Goal: Task Accomplishment & Management: Complete application form

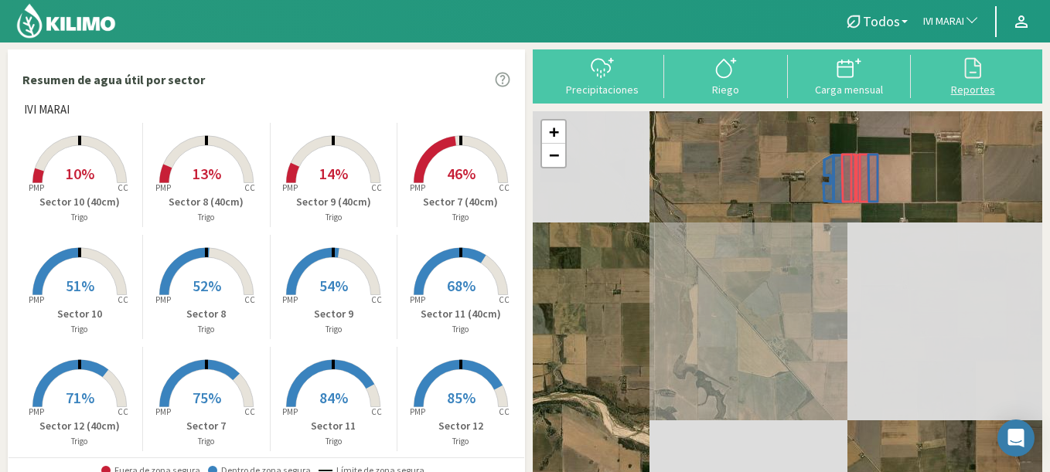
click at [952, 60] on div at bounding box center [972, 68] width 114 height 25
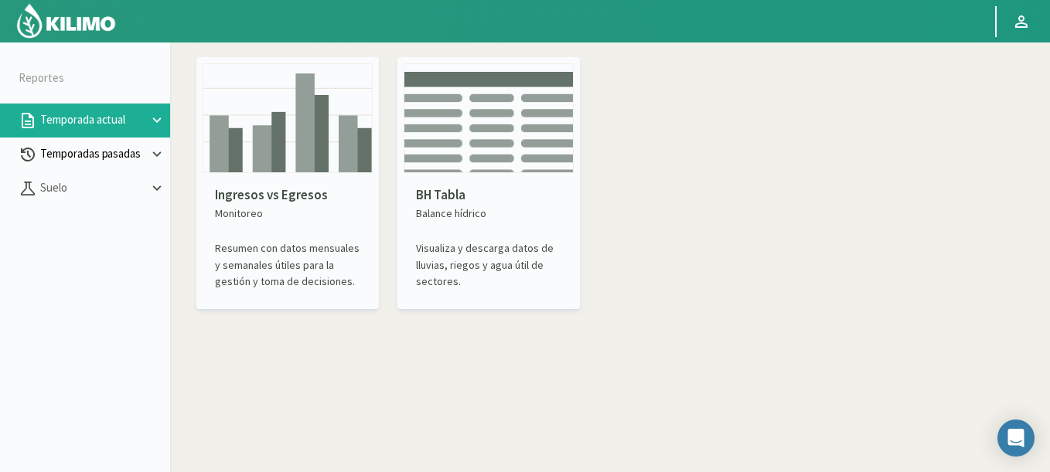
click at [87, 157] on p "Temporadas pasadas" at bounding box center [92, 154] width 111 height 18
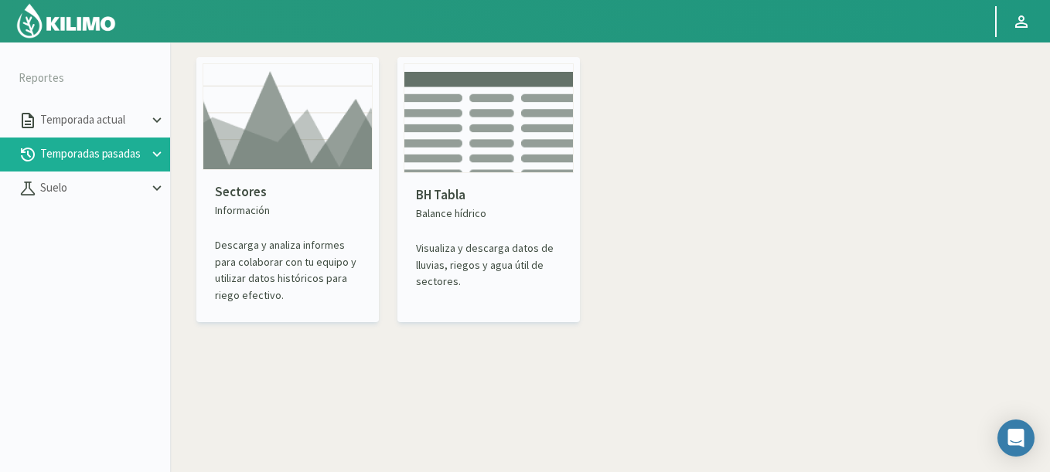
click at [278, 149] on img at bounding box center [288, 116] width 170 height 107
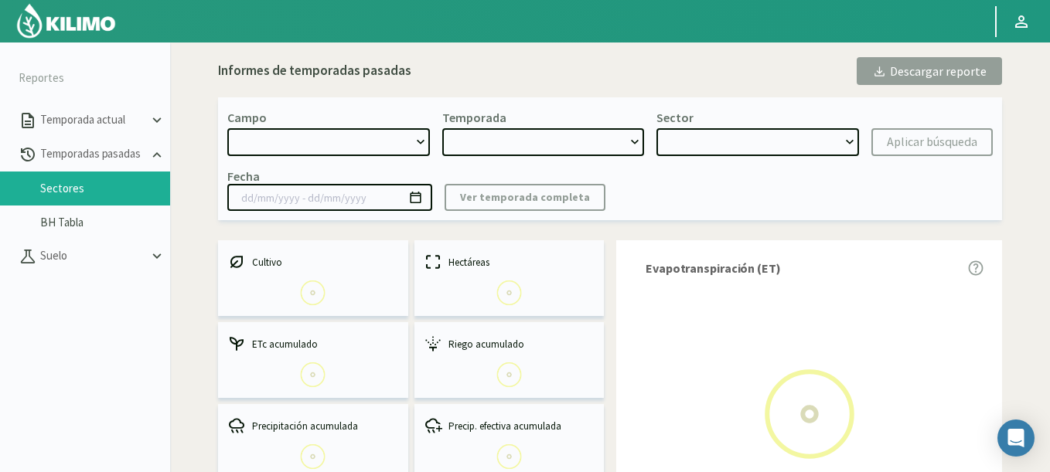
select select "0: Object"
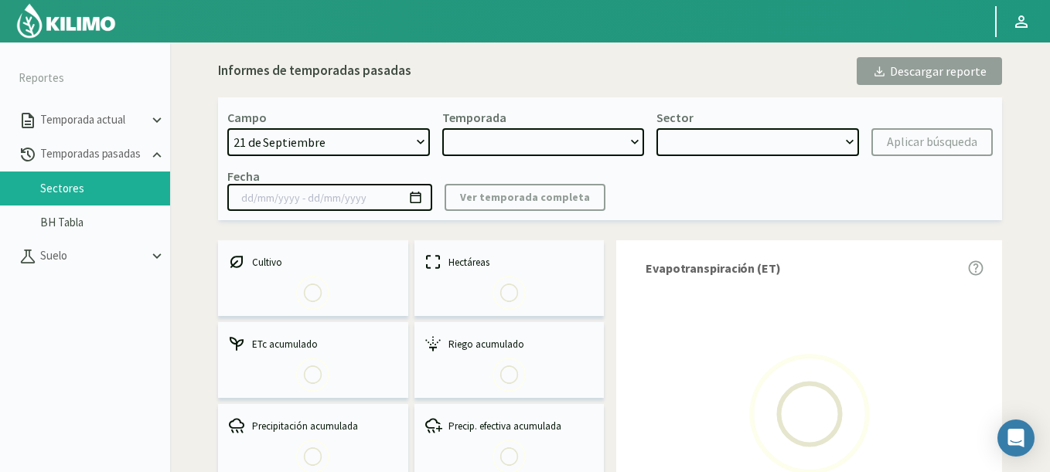
type input "[DATE] - [DATE]"
select select "0: 2023"
select select "0: Object"
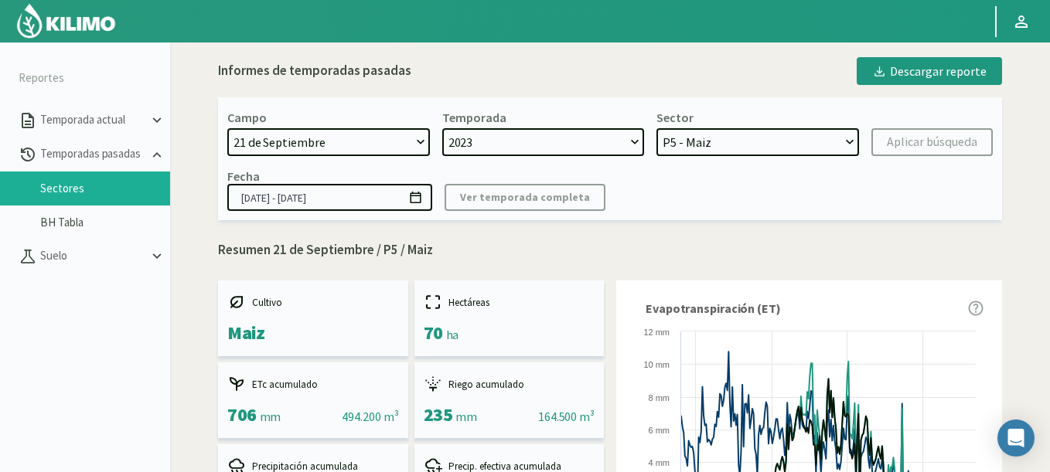
drag, startPoint x: 717, startPoint y: 139, endPoint x: 647, endPoint y: 145, distance: 69.8
click at [717, 139] on select "P5 - Maiz P3 - Maiz P2B - Maiz P2A - Maiz P4 - Cebada P1B - Trigo P1A - Cebada" at bounding box center [757, 142] width 203 height 28
click at [320, 135] on select "[DATE] 8 Fuegos Acograpes - Ag. [PERSON_NAME] - Ag. [GEOGRAPHIC_DATA] Acograpes…" at bounding box center [328, 142] width 203 height 28
select select "1630: Object"
click at [227, 128] on select "[DATE] 8 Fuegos Acograpes - Ag. [PERSON_NAME] - Ag. [GEOGRAPHIC_DATA] Acograpes…" at bounding box center [328, 142] width 203 height 28
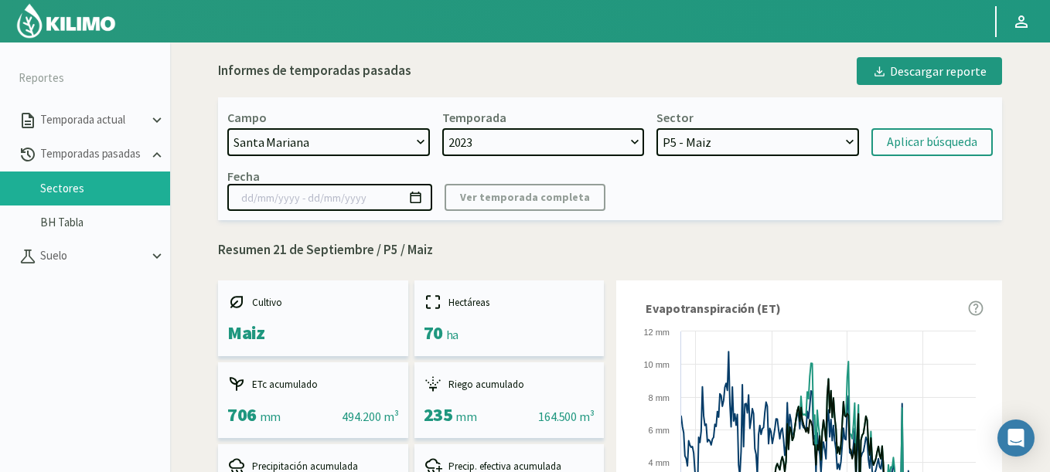
select select
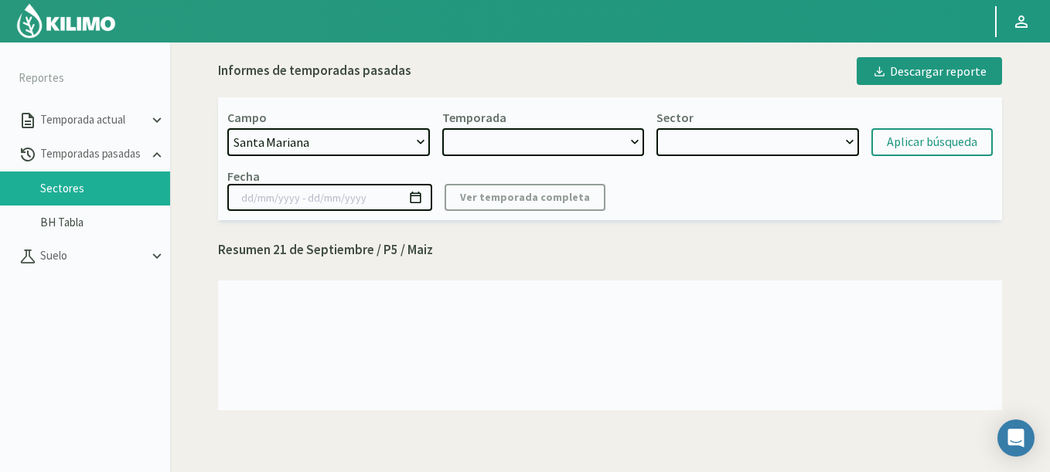
select select "2: 2024"
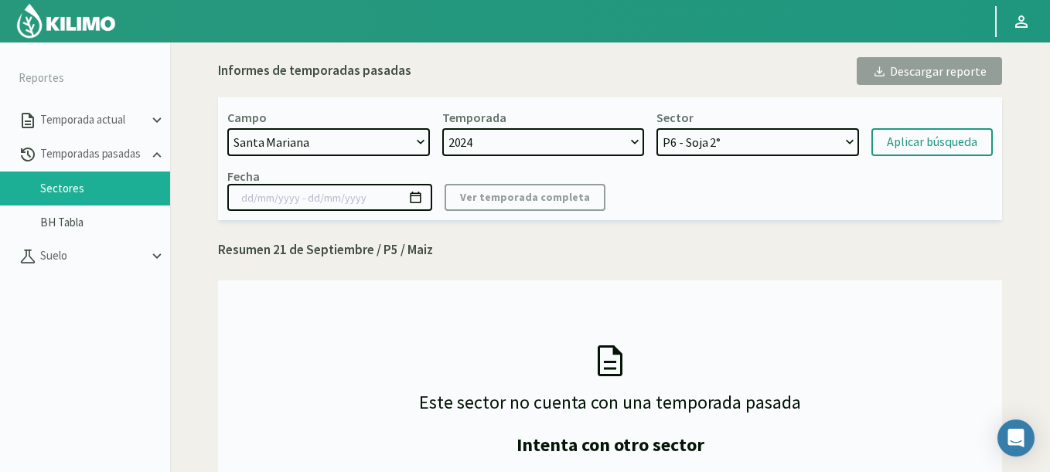
select select "11: Object"
click at [656, 128] on select "P6 - Soja 2° P8 - Maiz 2° P3 - Maiz 2° P7 - Maiz 1° P1 - [GEOGRAPHIC_DATA] 1º" at bounding box center [757, 142] width 203 height 28
click at [913, 138] on div "Aplicar búsqueda" at bounding box center [932, 142] width 90 height 19
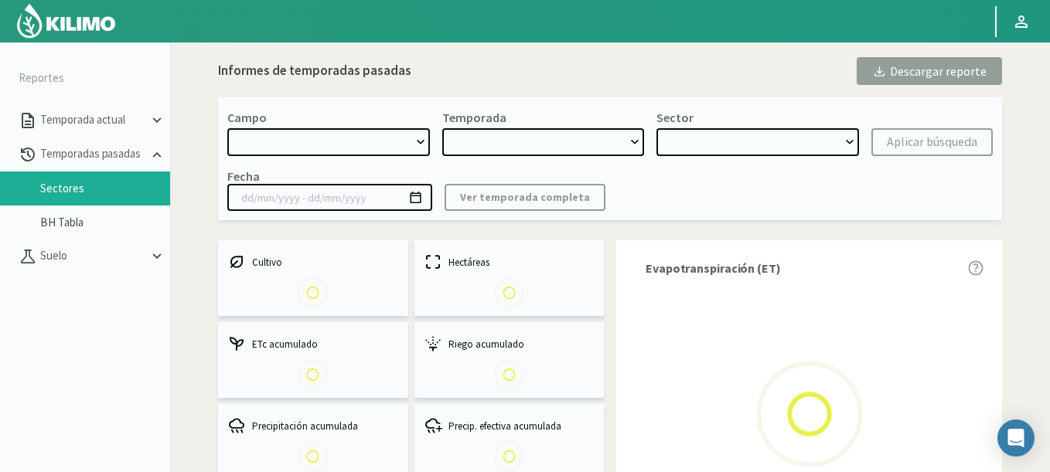
select select "1630: Object"
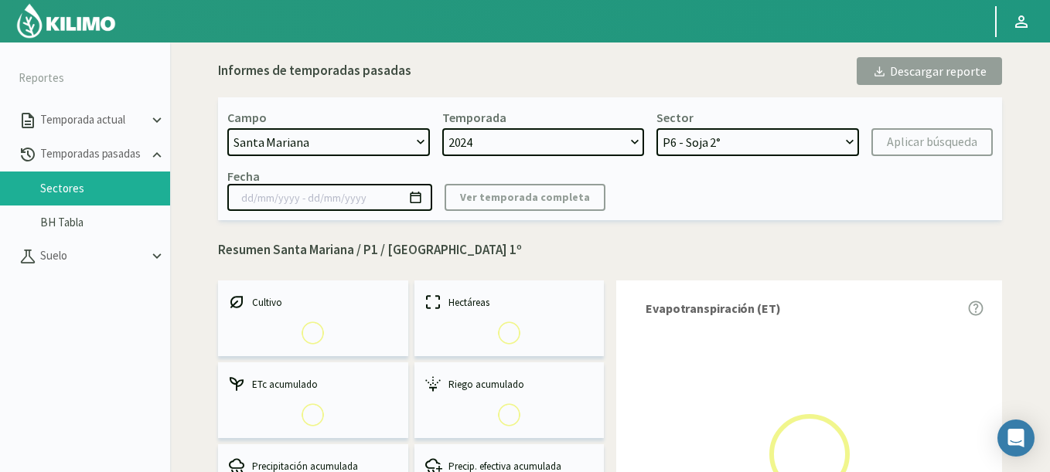
select select "0: 2024"
select select "4: Object"
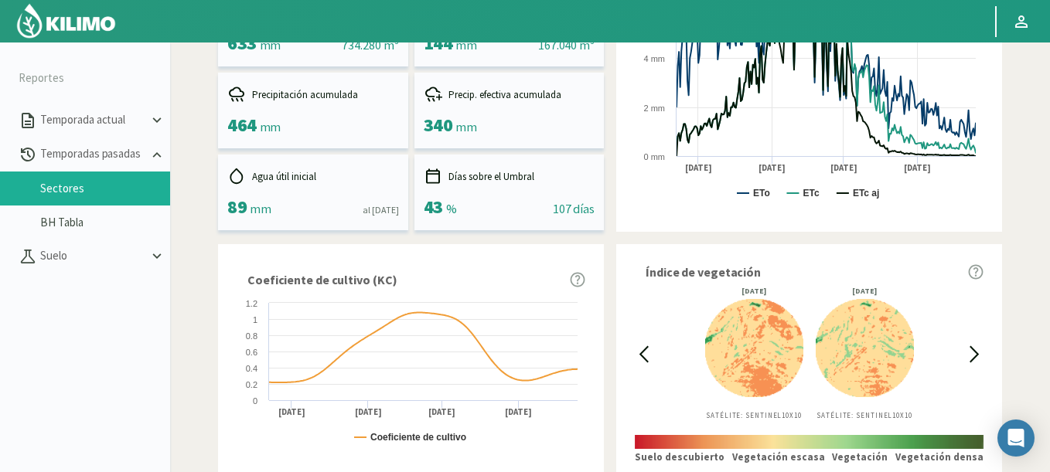
scroll to position [371, 0]
click at [648, 351] on icon at bounding box center [644, 355] width 18 height 18
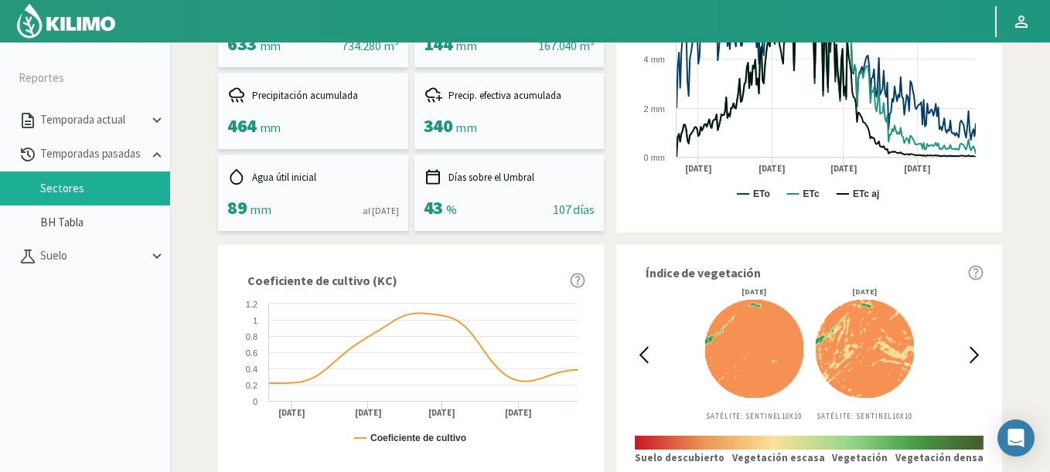
click at [648, 351] on icon at bounding box center [644, 355] width 18 height 18
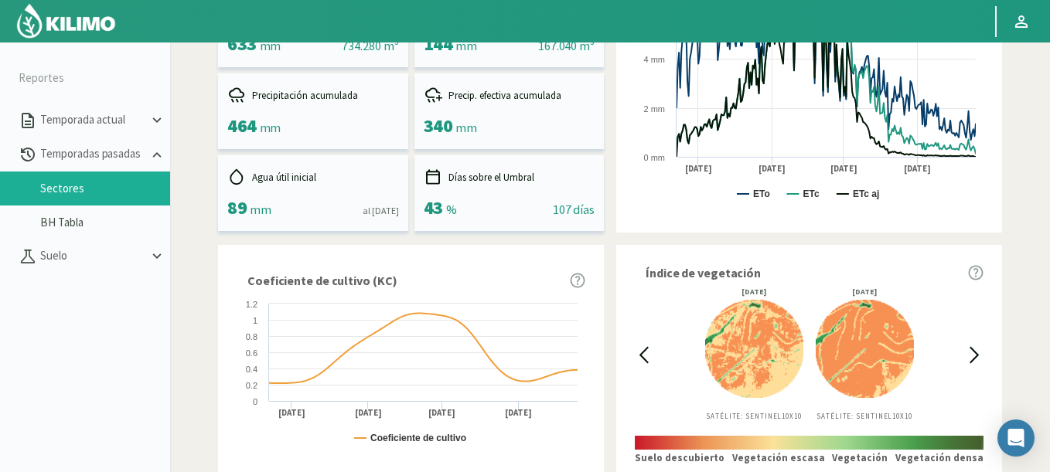
click at [648, 351] on icon at bounding box center [644, 355] width 18 height 18
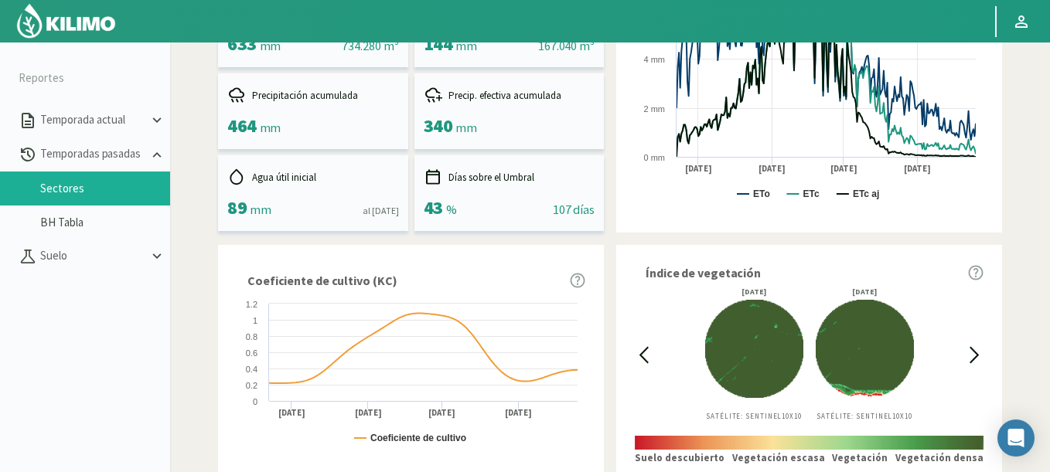
click at [975, 349] on icon at bounding box center [975, 355] width 18 height 18
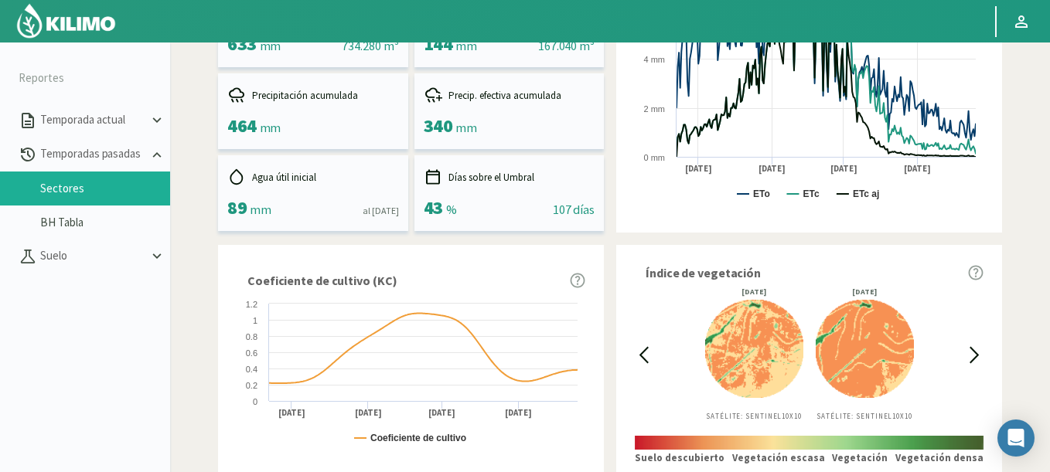
click at [645, 360] on icon at bounding box center [644, 355] width 8 height 15
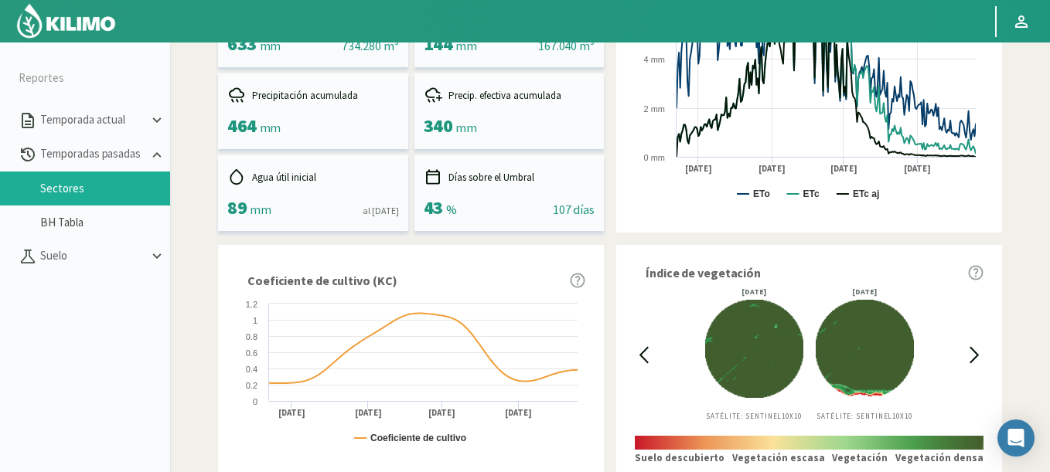
scroll to position [93, 0]
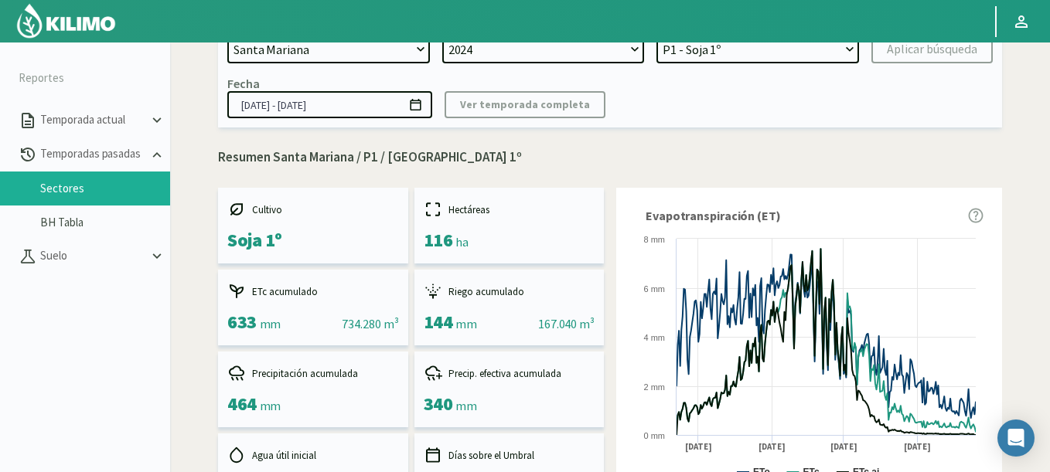
click at [417, 102] on icon at bounding box center [415, 104] width 15 height 15
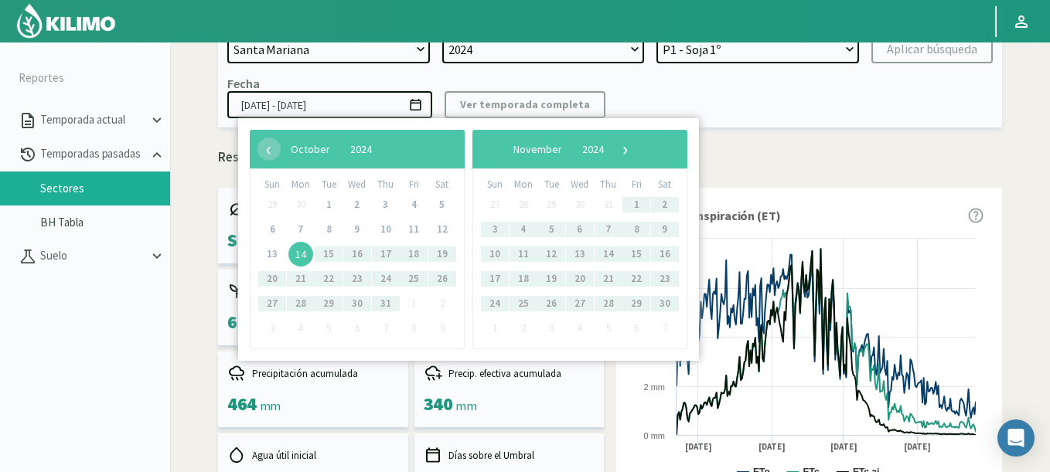
click at [299, 244] on span "14" at bounding box center [300, 254] width 25 height 25
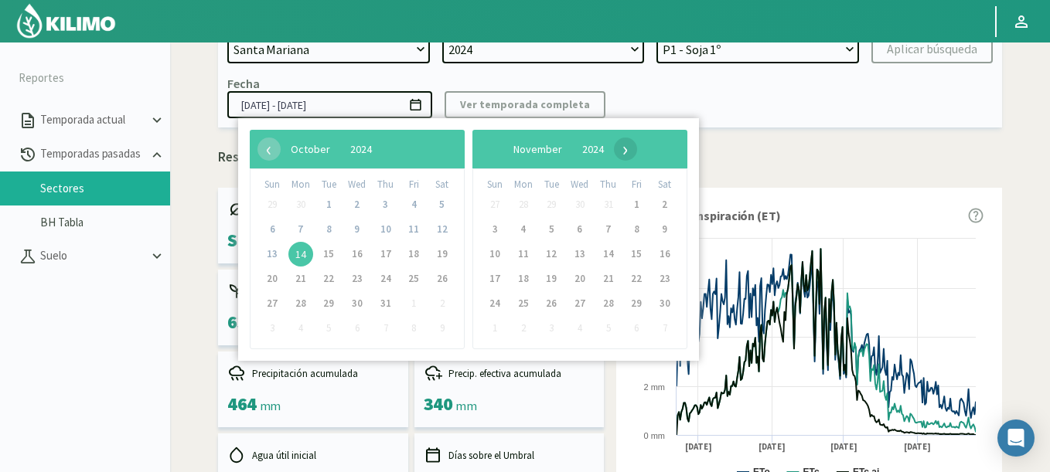
click at [637, 148] on span "›" at bounding box center [625, 149] width 23 height 23
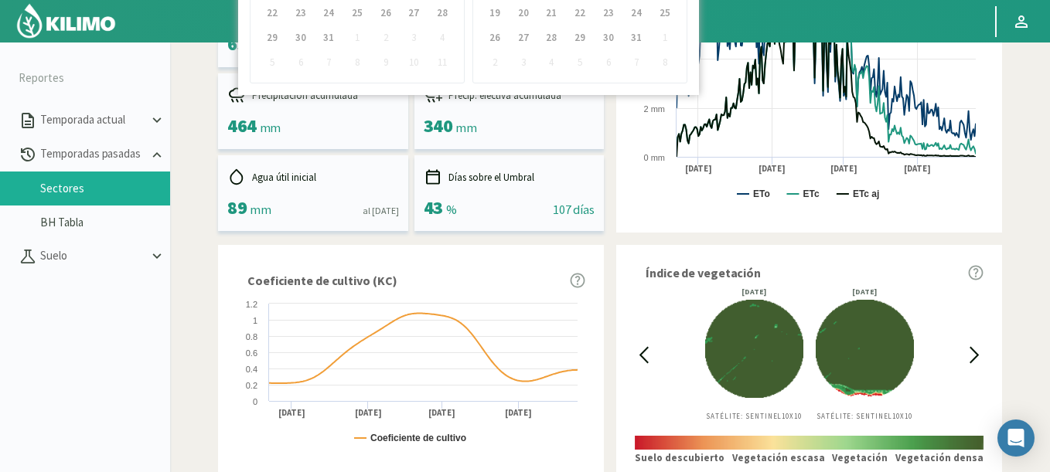
scroll to position [186, 0]
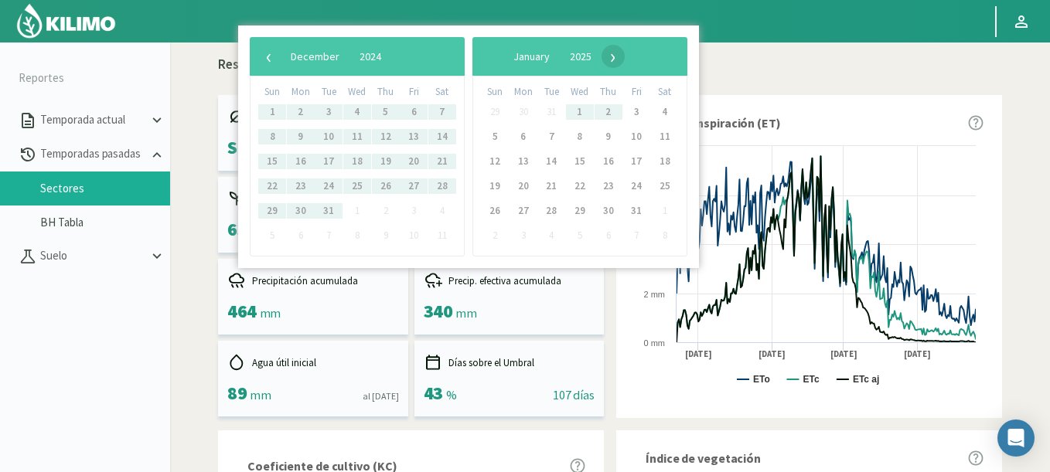
click at [625, 63] on span "›" at bounding box center [613, 56] width 23 height 23
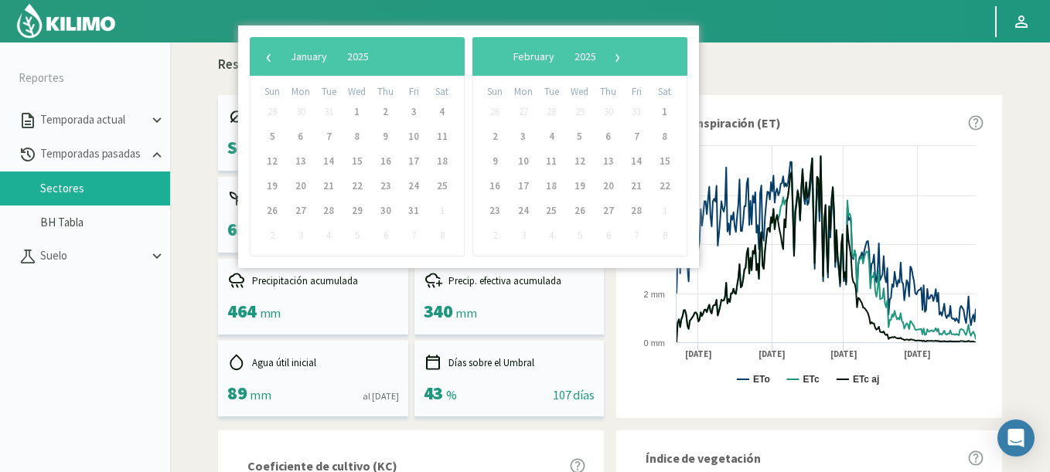
click at [629, 63] on span "›" at bounding box center [617, 56] width 23 height 23
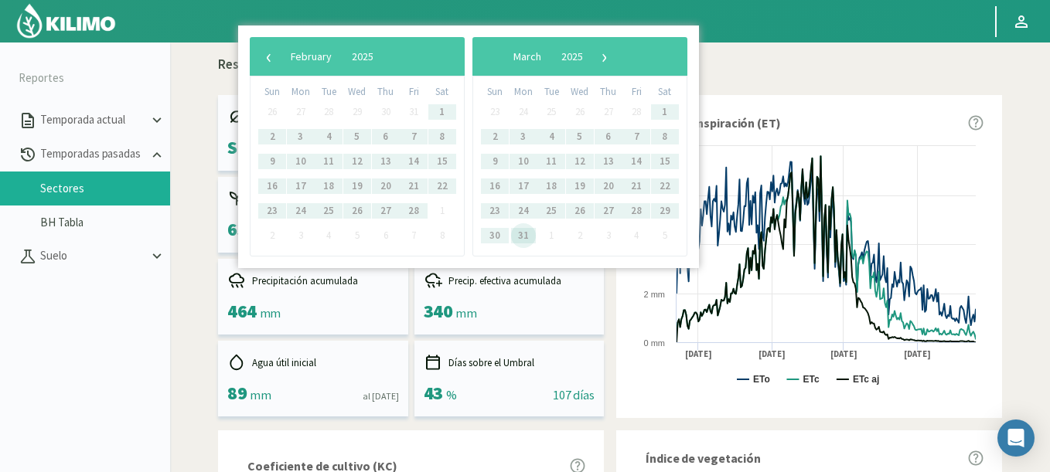
click at [527, 244] on span "31" at bounding box center [523, 235] width 25 height 25
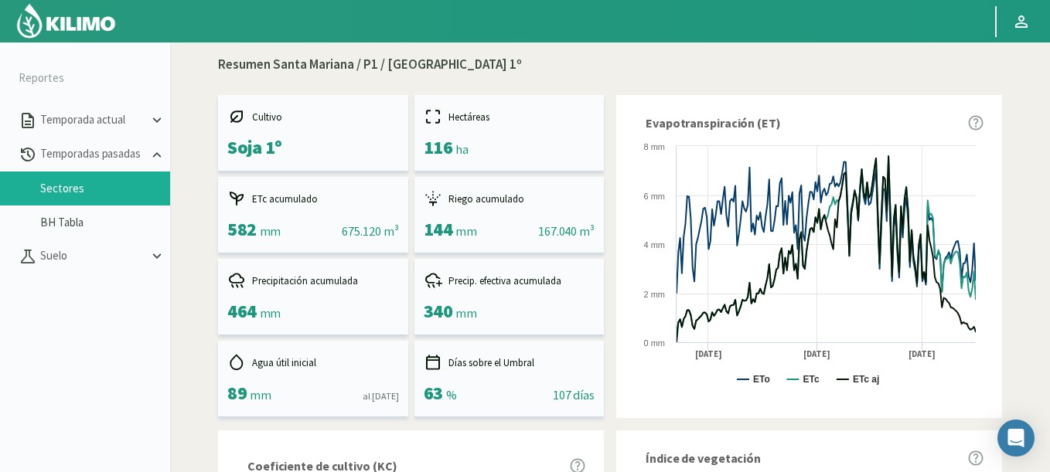
scroll to position [0, 0]
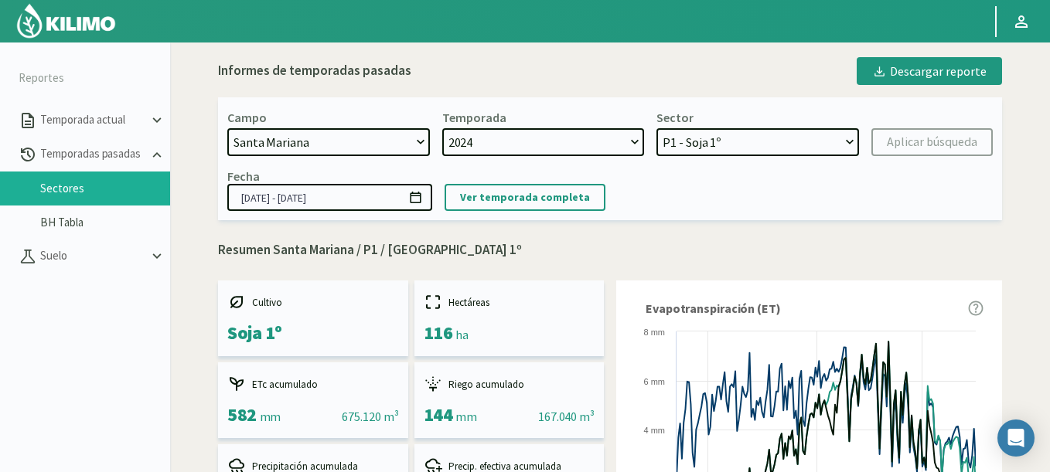
click at [413, 196] on icon at bounding box center [415, 198] width 11 height 12
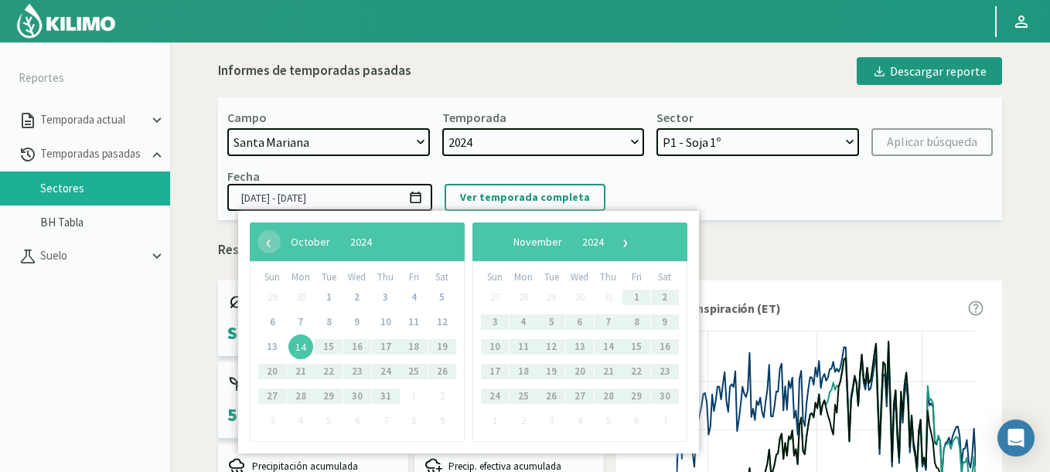
click at [307, 341] on span "14" at bounding box center [300, 347] width 25 height 25
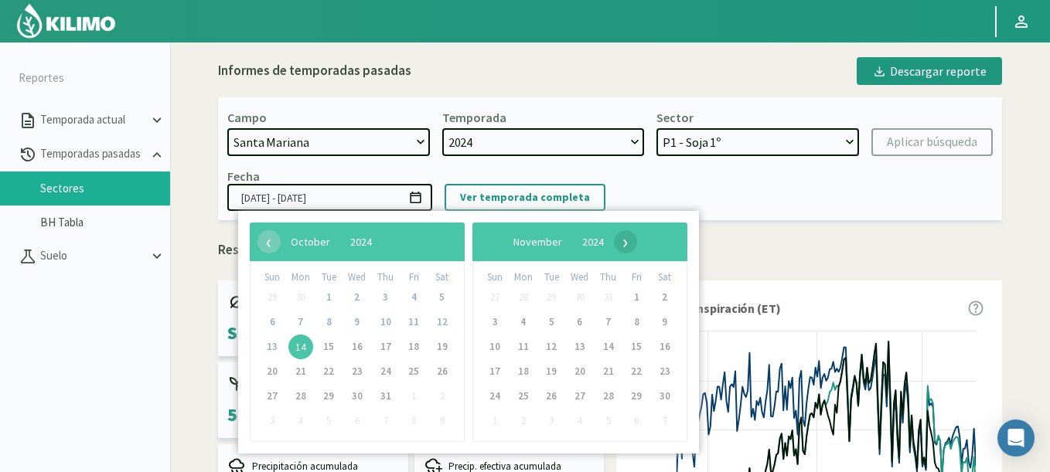
click at [637, 244] on span "›" at bounding box center [625, 241] width 23 height 23
click at [625, 244] on span "›" at bounding box center [613, 241] width 23 height 23
click at [629, 245] on span "›" at bounding box center [617, 241] width 23 height 23
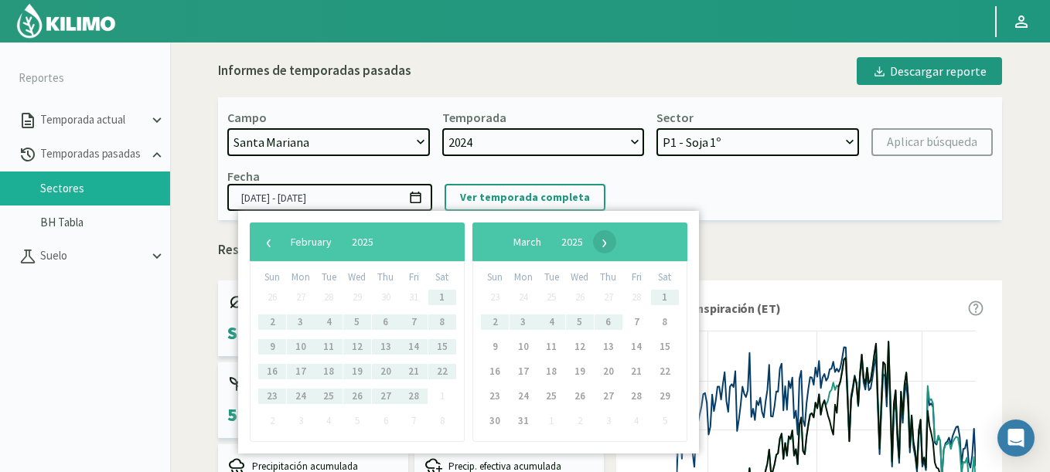
click at [616, 251] on span "›" at bounding box center [604, 241] width 23 height 23
click at [551, 301] on span "1" at bounding box center [551, 297] width 25 height 25
type input "[DATE] - [DATE]"
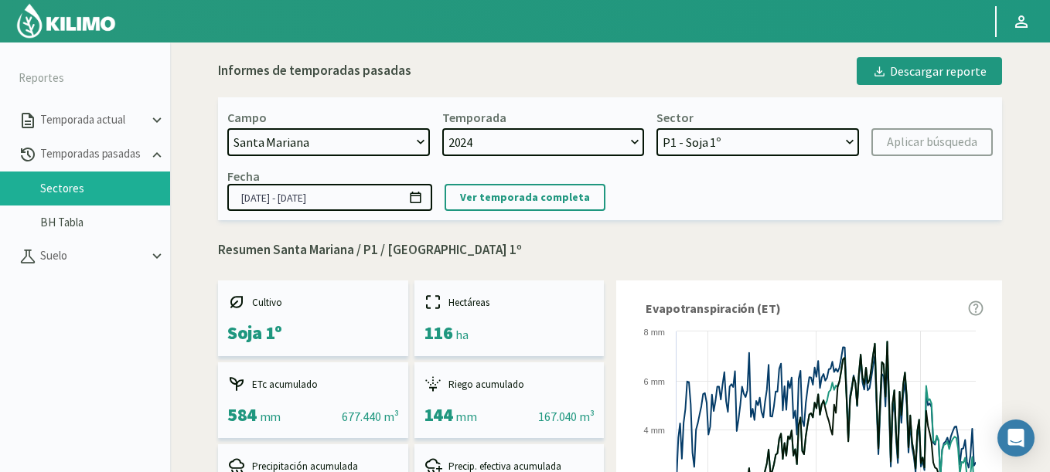
click at [417, 194] on icon at bounding box center [415, 198] width 11 height 12
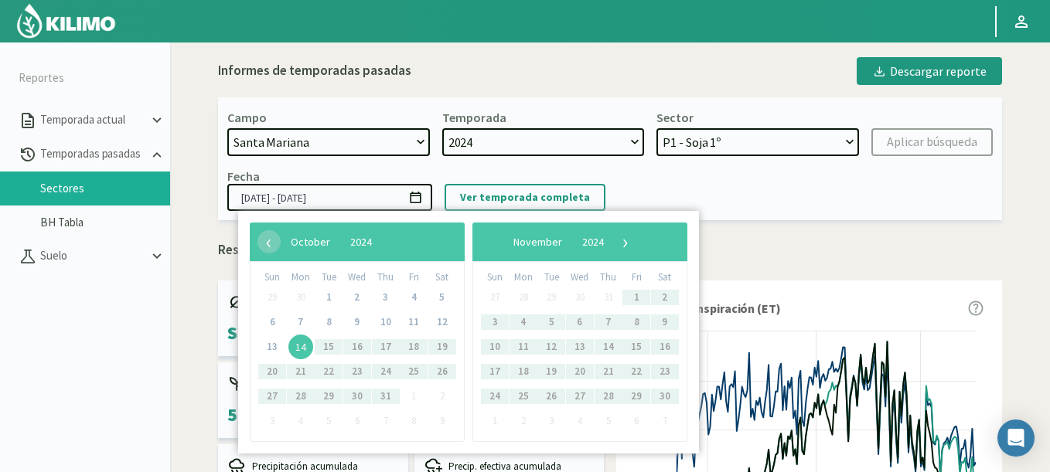
click at [417, 194] on icon at bounding box center [415, 198] width 11 height 12
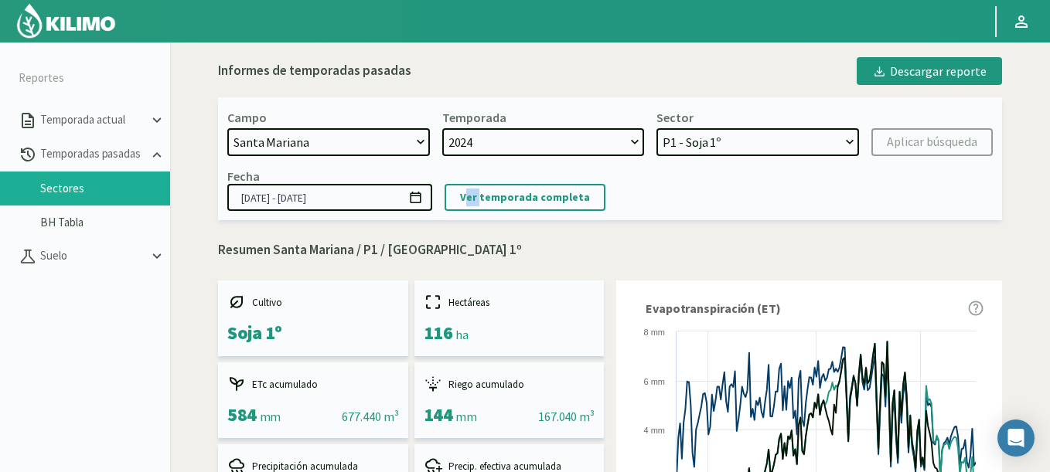
click at [417, 194] on icon at bounding box center [415, 198] width 11 height 12
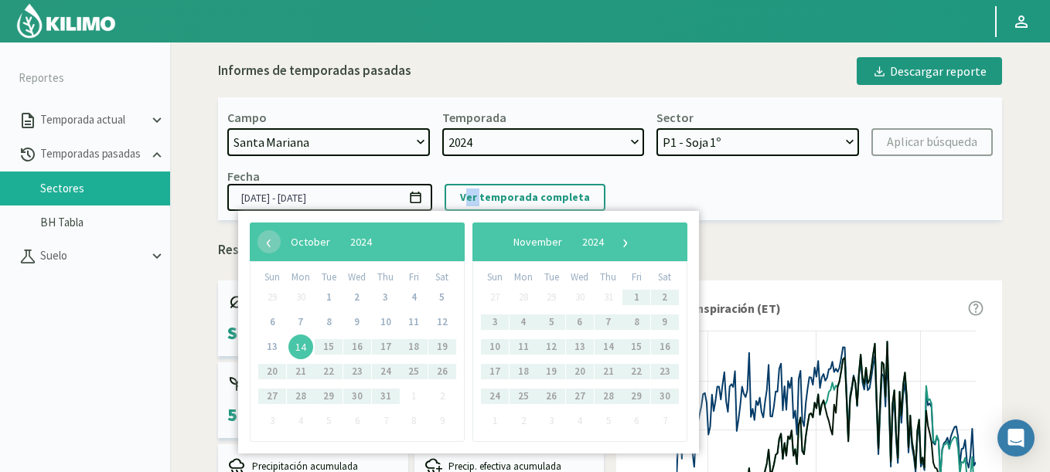
click at [296, 346] on span "14" at bounding box center [300, 347] width 25 height 25
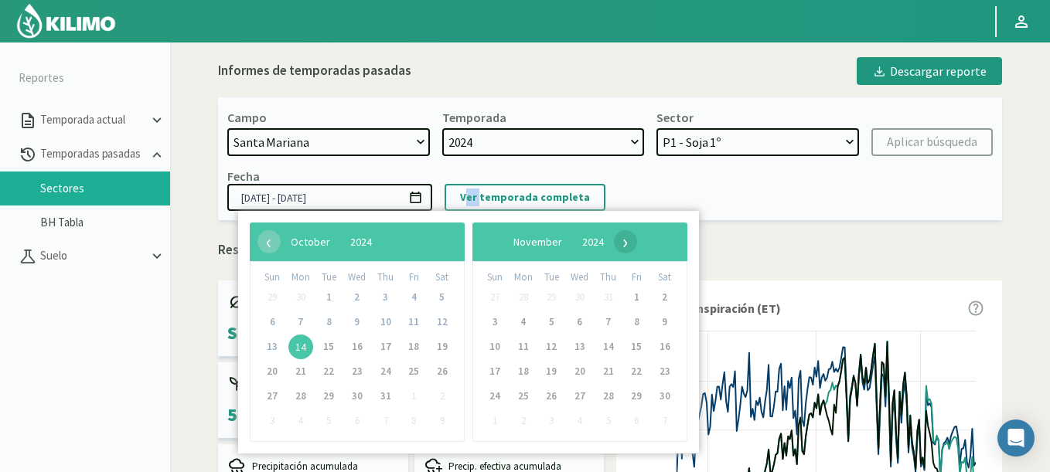
click at [637, 237] on span "›" at bounding box center [625, 241] width 23 height 23
click at [625, 239] on span "›" at bounding box center [613, 241] width 23 height 23
click at [629, 239] on span "›" at bounding box center [617, 241] width 23 height 23
click at [616, 239] on span "›" at bounding box center [604, 241] width 23 height 23
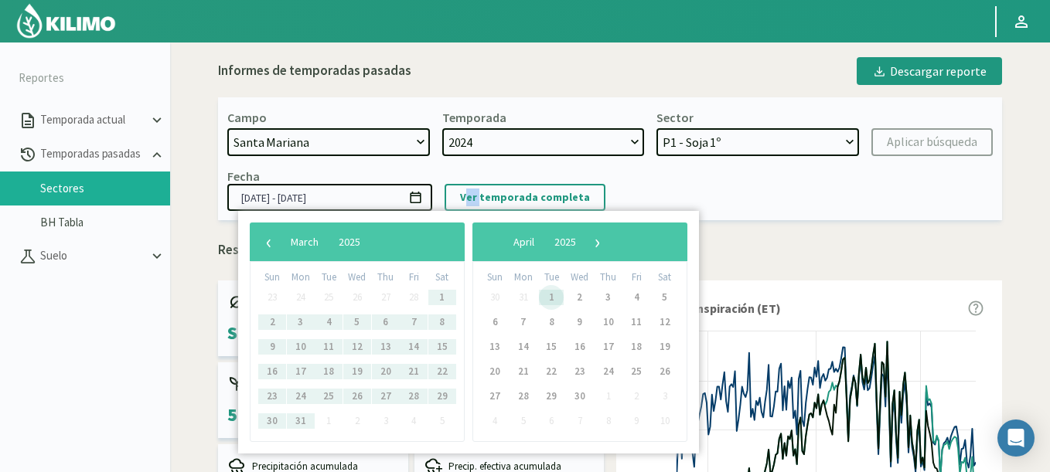
click at [545, 293] on span "1" at bounding box center [551, 297] width 25 height 25
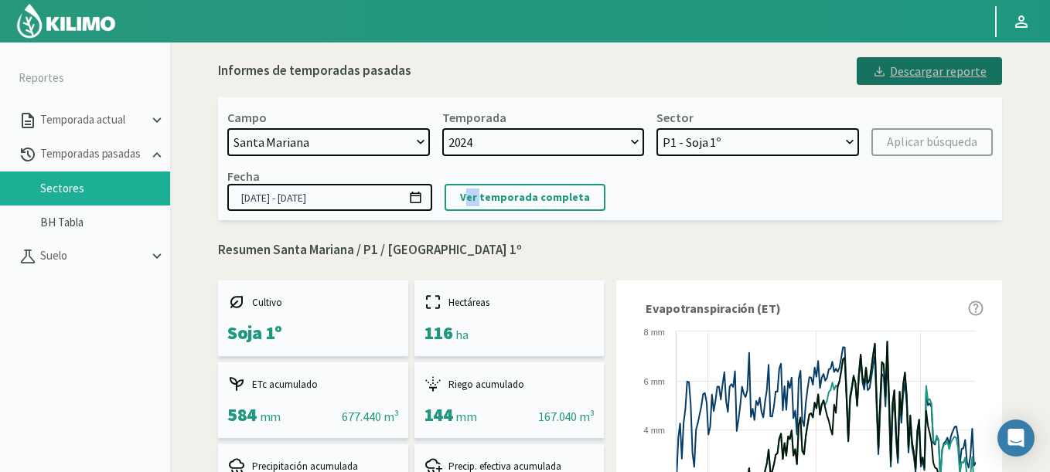
click at [913, 66] on div "Descargar reporte" at bounding box center [929, 71] width 114 height 19
click at [912, 71] on div "Descargar reporte" at bounding box center [929, 71] width 114 height 19
click at [85, 30] on img at bounding box center [65, 20] width 101 height 37
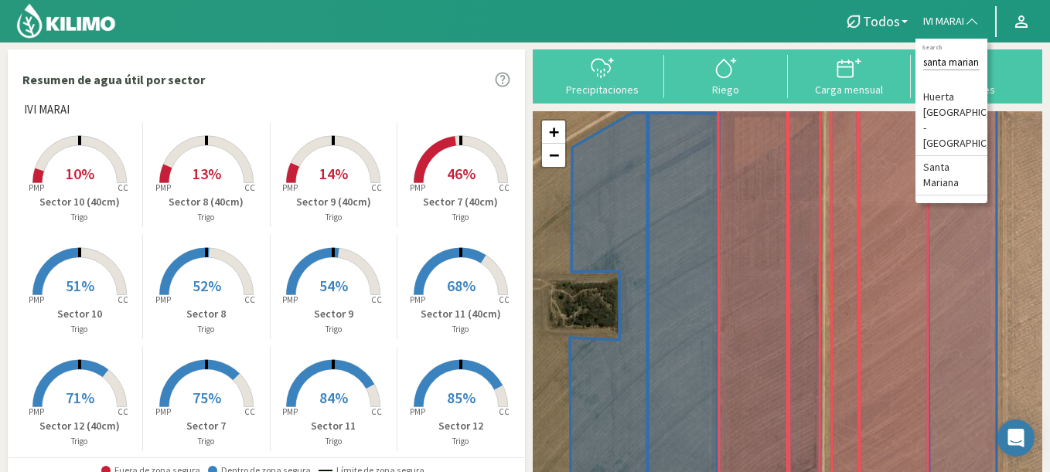
scroll to position [0, 2]
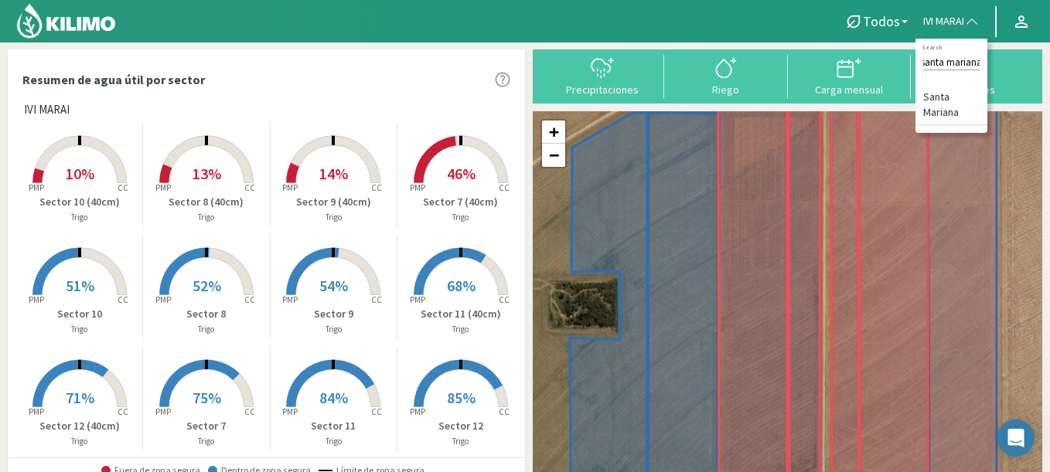
type input "santa mariana"
click at [929, 111] on li "Santa Mariana" at bounding box center [951, 105] width 72 height 39
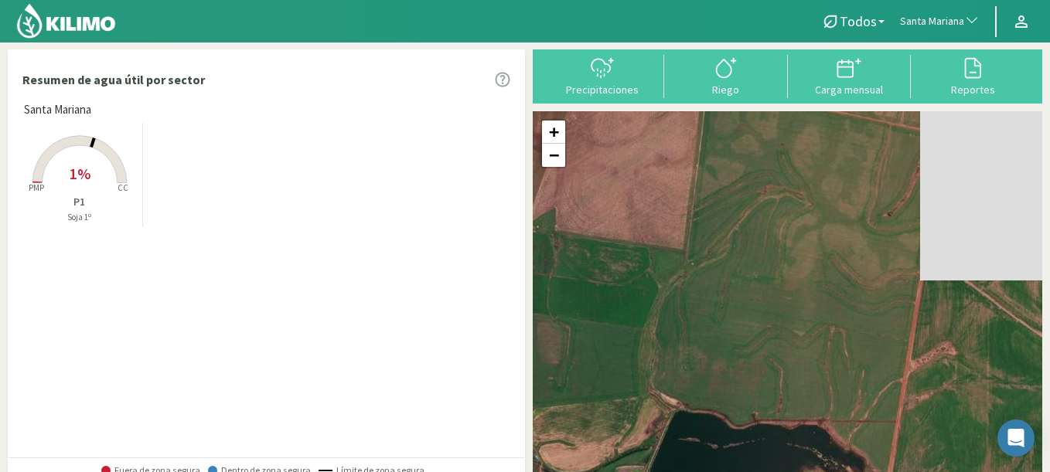
click at [52, 166] on rect at bounding box center [80, 185] width 124 height 124
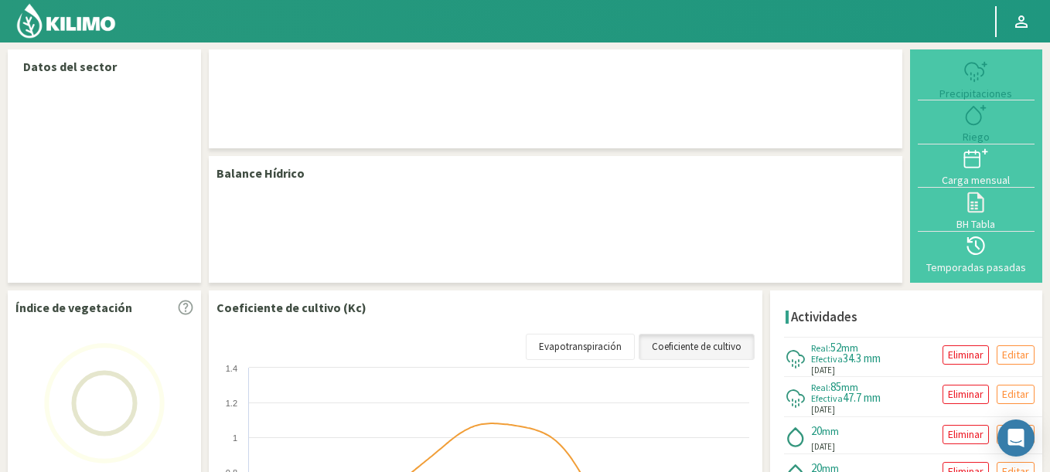
select select "260: Object"
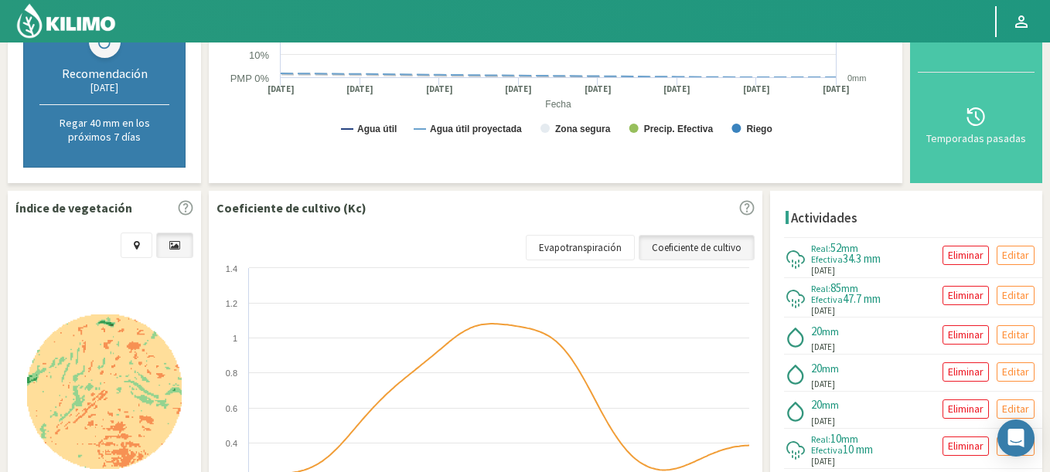
scroll to position [557, 0]
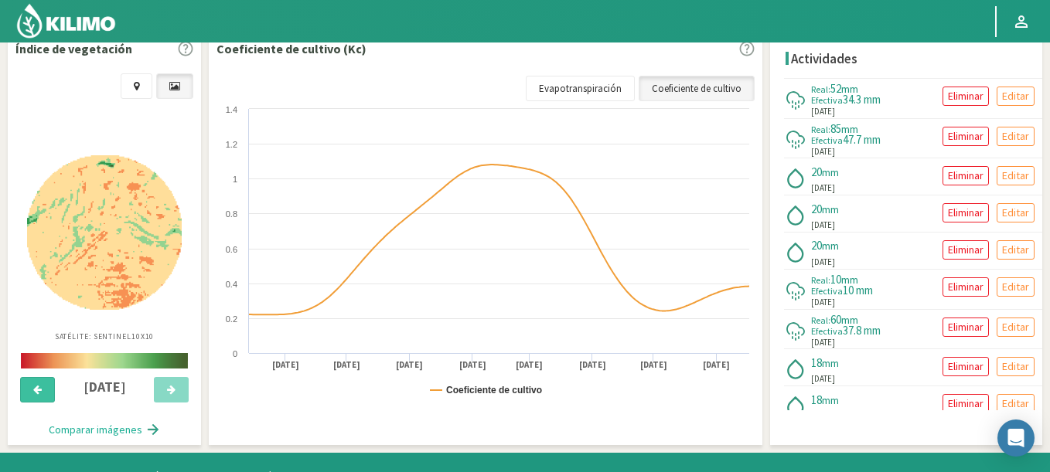
click at [29, 394] on button at bounding box center [37, 390] width 35 height 26
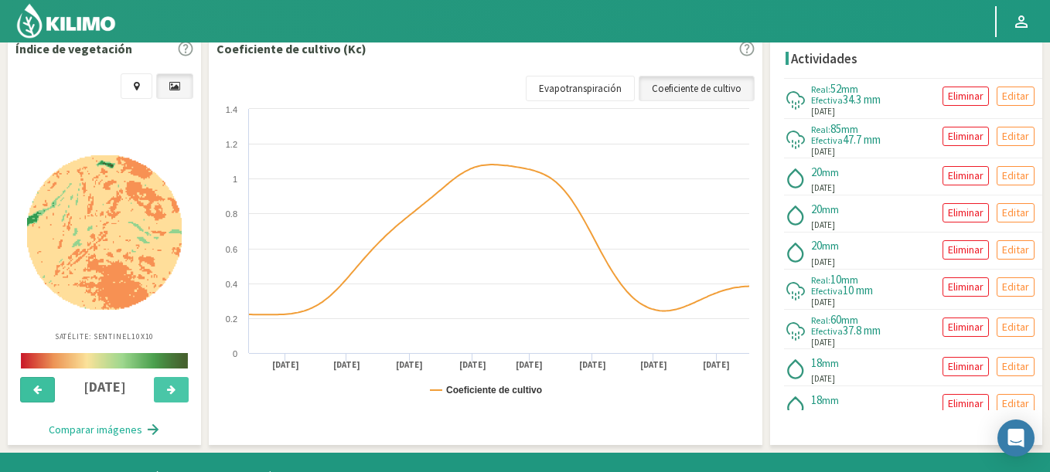
click at [29, 394] on button at bounding box center [37, 390] width 35 height 26
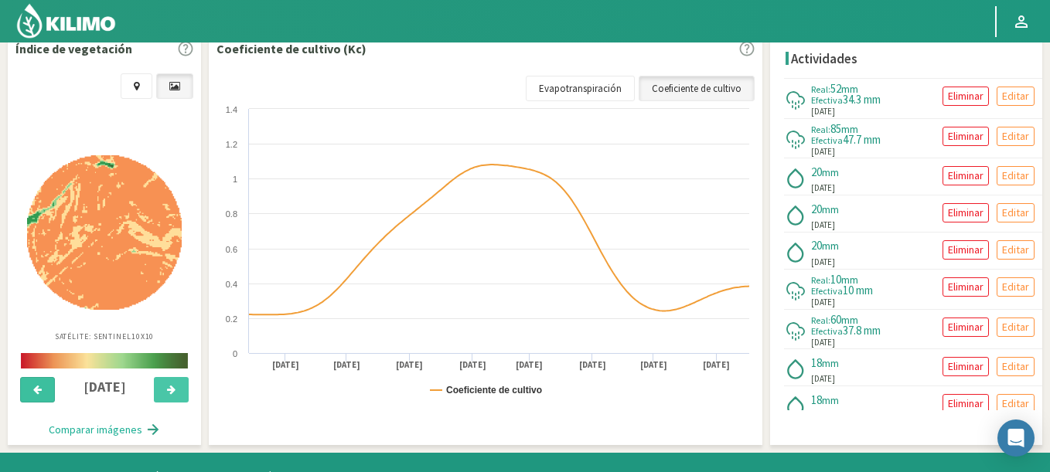
click at [29, 394] on button at bounding box center [37, 390] width 35 height 26
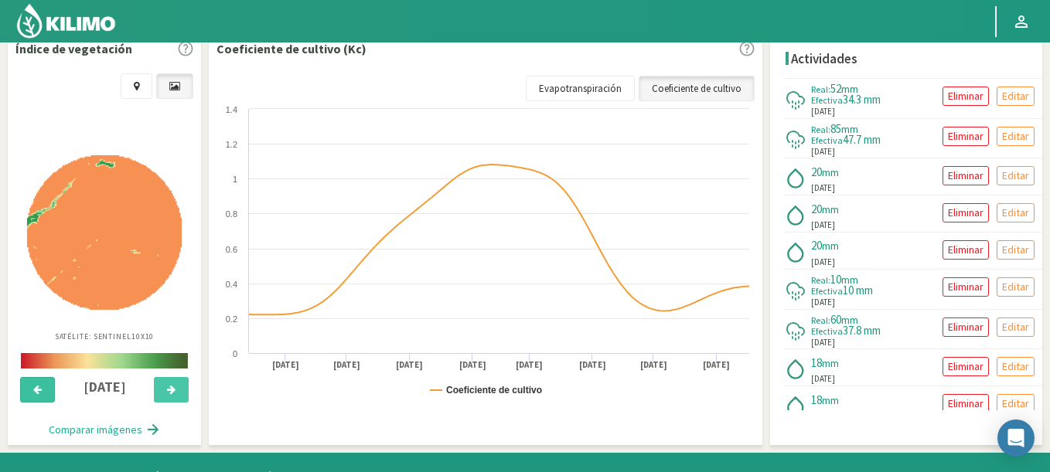
click at [29, 394] on button at bounding box center [37, 390] width 35 height 26
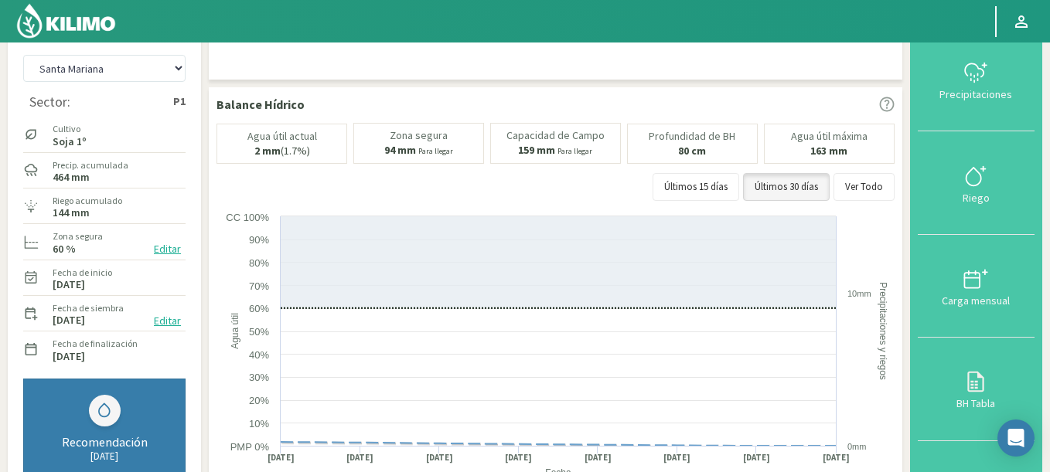
scroll to position [0, 0]
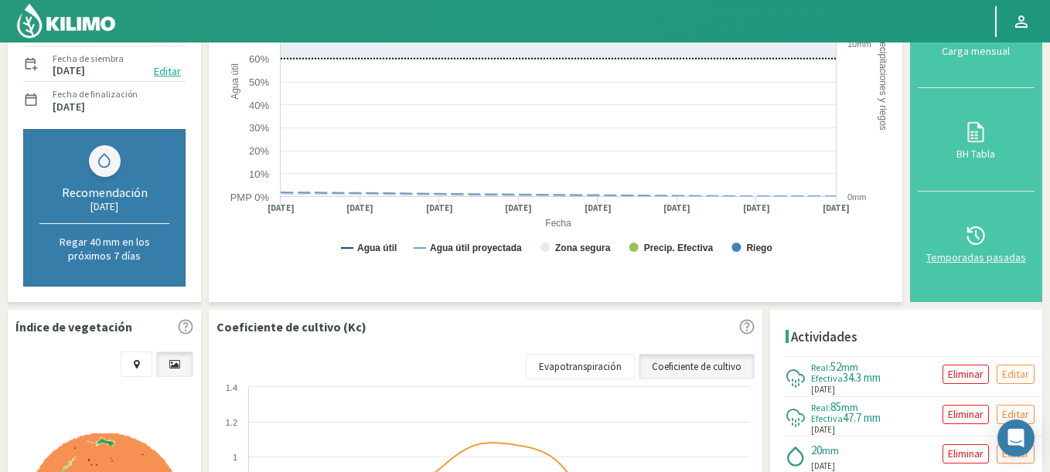
click at [980, 258] on div "Temporadas pasadas" at bounding box center [975, 257] width 107 height 11
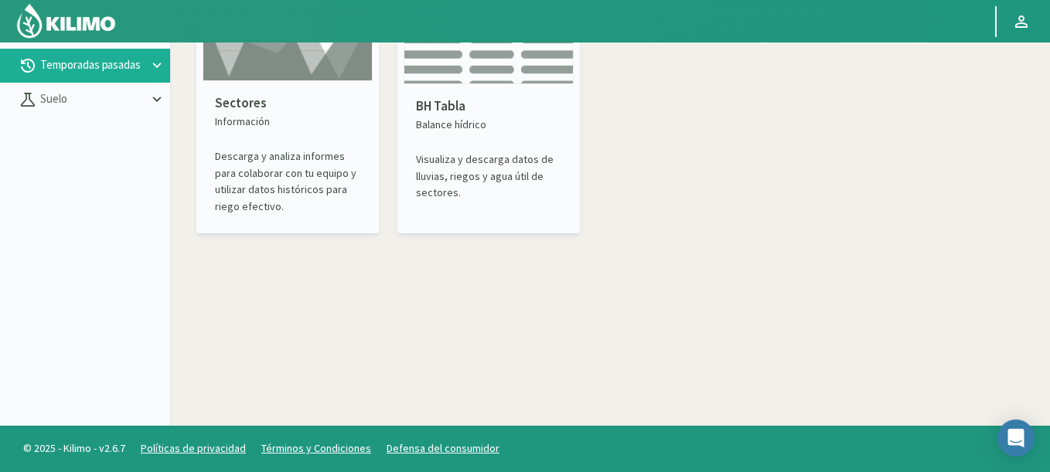
scroll to position [89, 0]
click at [286, 103] on p "Sectores" at bounding box center [287, 104] width 145 height 20
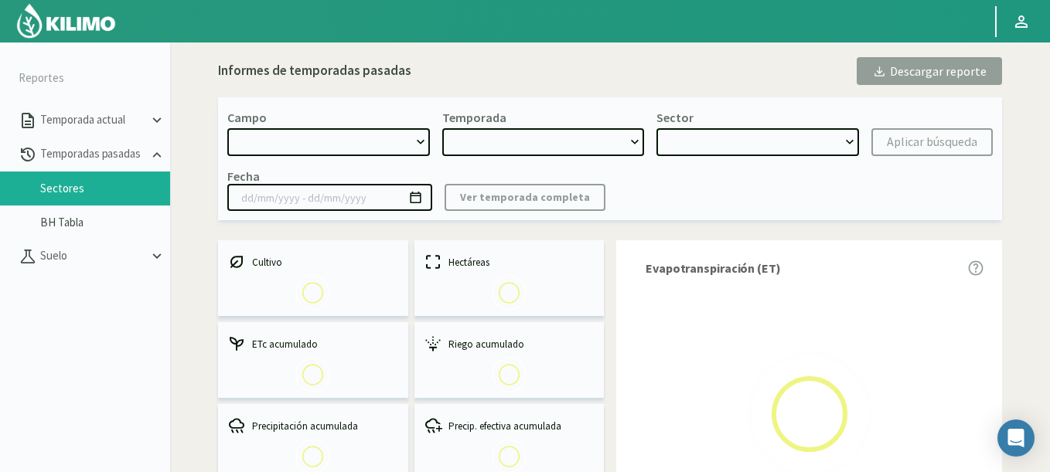
select select "0: Object"
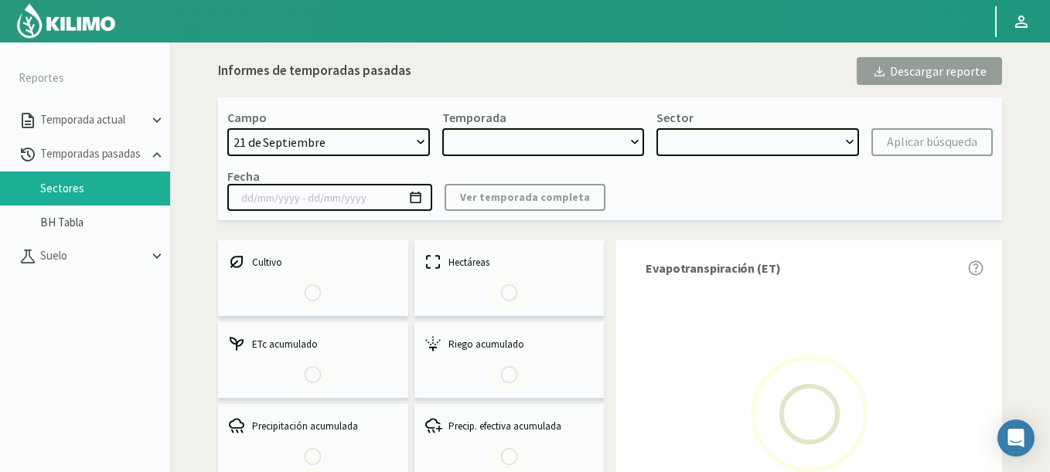
type input "[DATE] - [DATE]"
select select "0: 2023"
select select "0: Object"
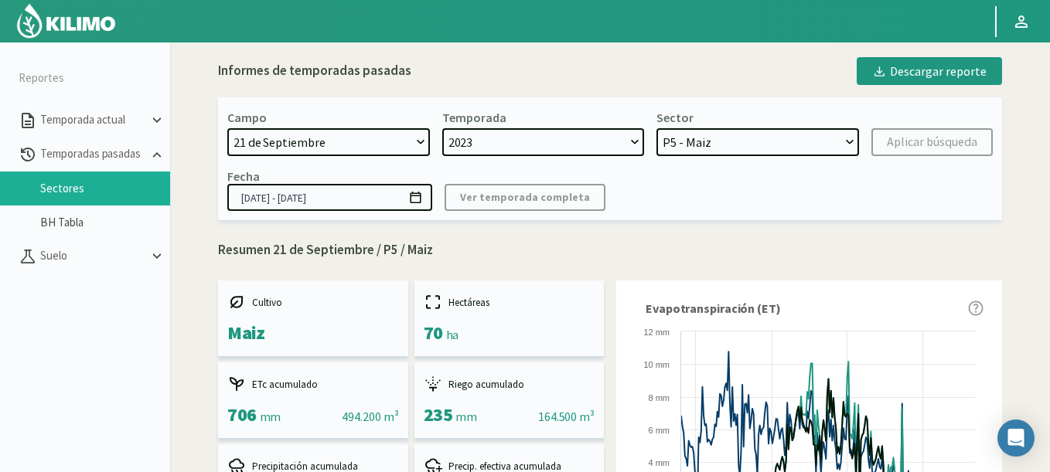
drag, startPoint x: 718, startPoint y: 148, endPoint x: 315, endPoint y: 134, distance: 403.9
click at [315, 134] on form "Campo [DATE] 8 Fuegos Acograpes - Ag. [PERSON_NAME] - Ag. [GEOGRAPHIC_DATA] Aco…" at bounding box center [609, 133] width 765 height 46
click at [315, 134] on select "[DATE] 8 Fuegos Acograpes - Ag. [PERSON_NAME] - Ag. [GEOGRAPHIC_DATA] Acograpes…" at bounding box center [328, 142] width 203 height 28
select select "1630: Object"
click at [227, 128] on select "[DATE] 8 Fuegos Acograpes - Ag. [PERSON_NAME] - Ag. [GEOGRAPHIC_DATA] Acograpes…" at bounding box center [328, 142] width 203 height 28
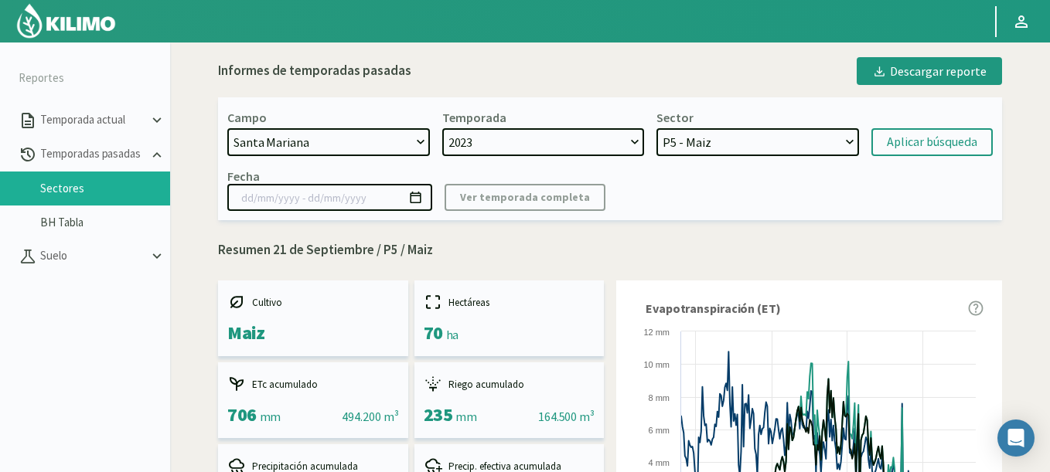
select select
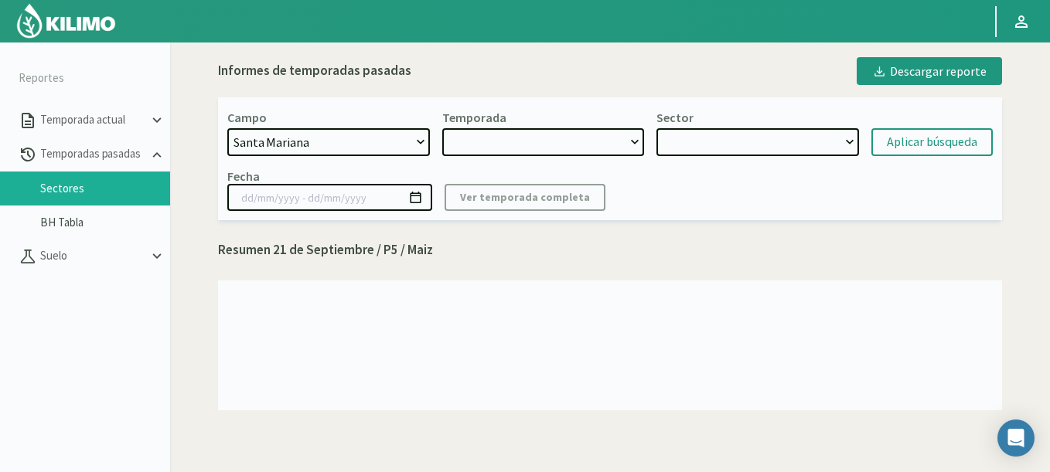
select select "2: 2024"
select select "7: Object"
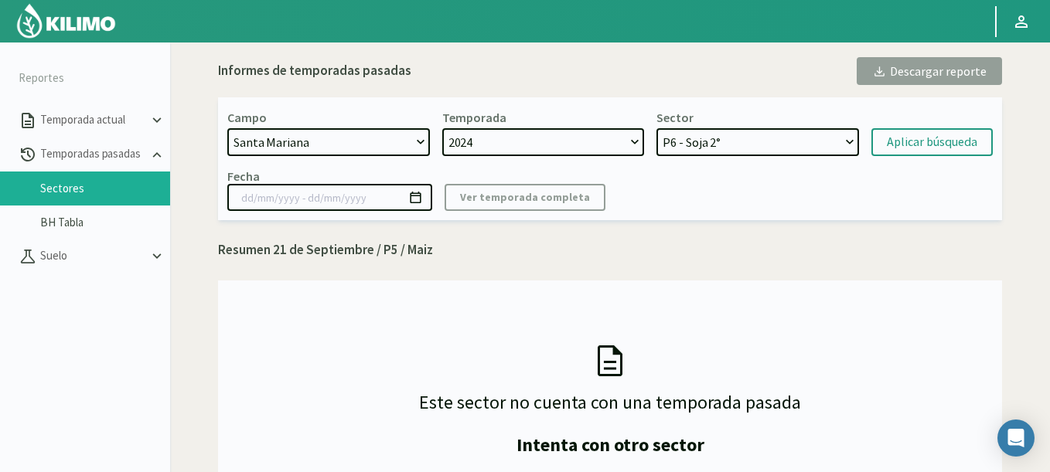
click at [692, 144] on select "P6 - Soja 2° P8 - Maiz 2° P7 - Maiz 1°" at bounding box center [757, 142] width 203 height 28
click at [927, 141] on div "Aplicar búsqueda" at bounding box center [932, 142] width 90 height 19
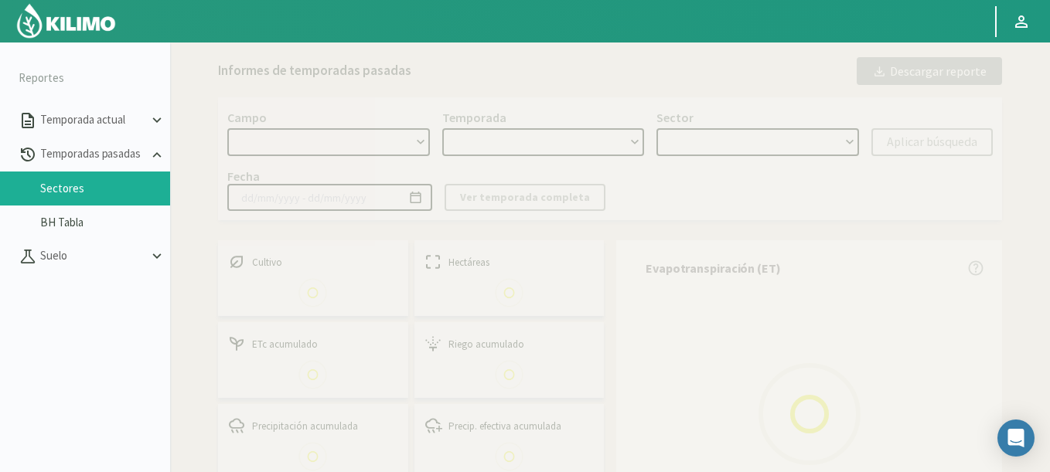
type input "[DATE] - [DATE]"
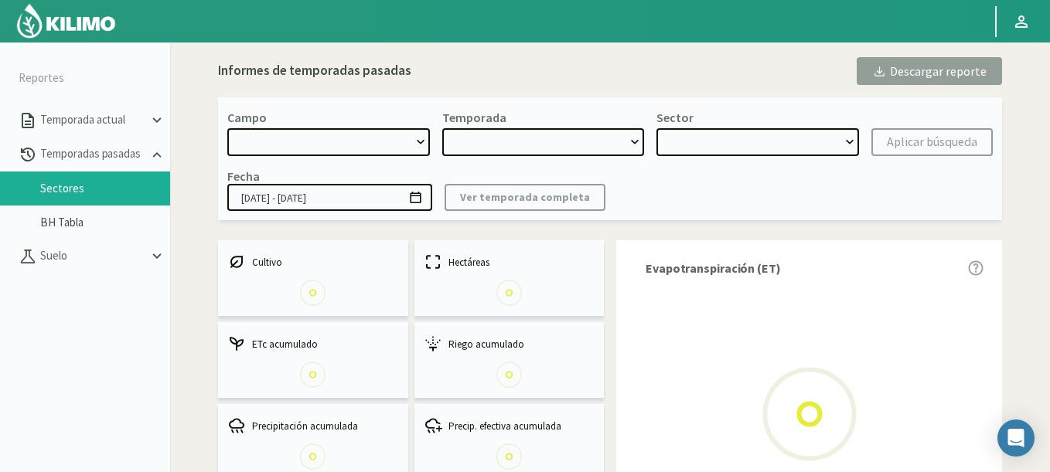
select select "1630: Object"
select select "0: 2024"
select select "0: Object"
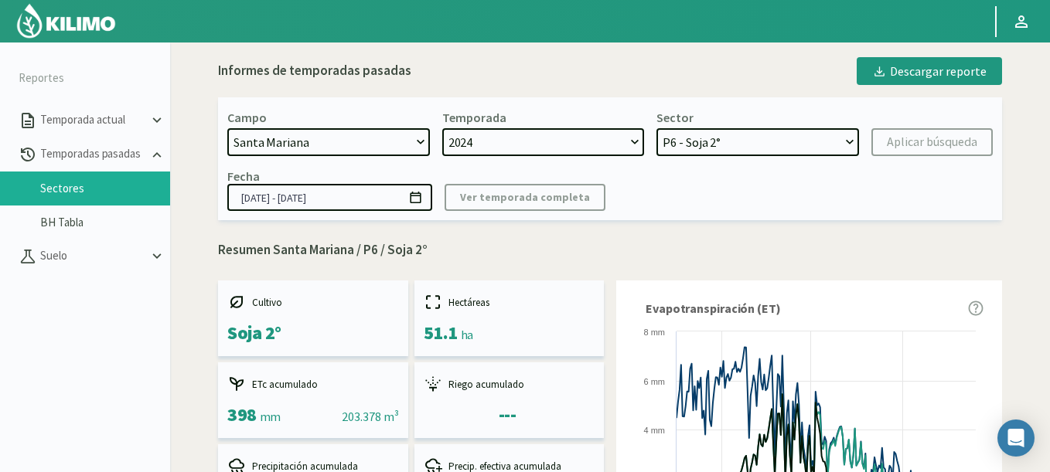
click at [108, 25] on img at bounding box center [65, 20] width 101 height 37
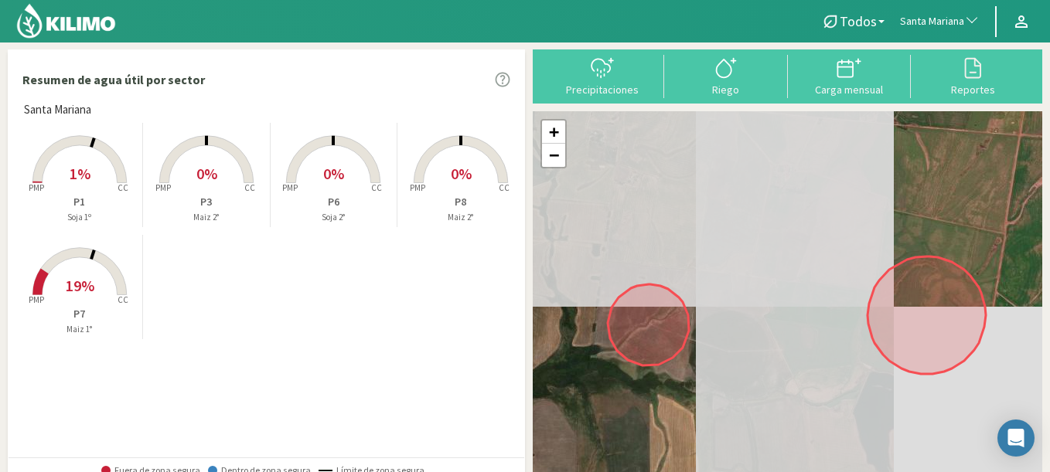
click at [47, 151] on icon at bounding box center [79, 159] width 94 height 47
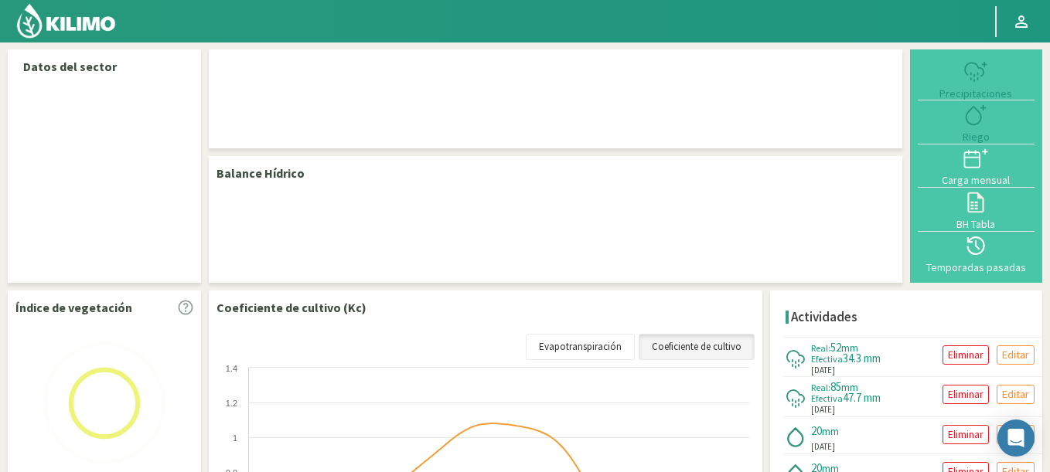
select select "260: Object"
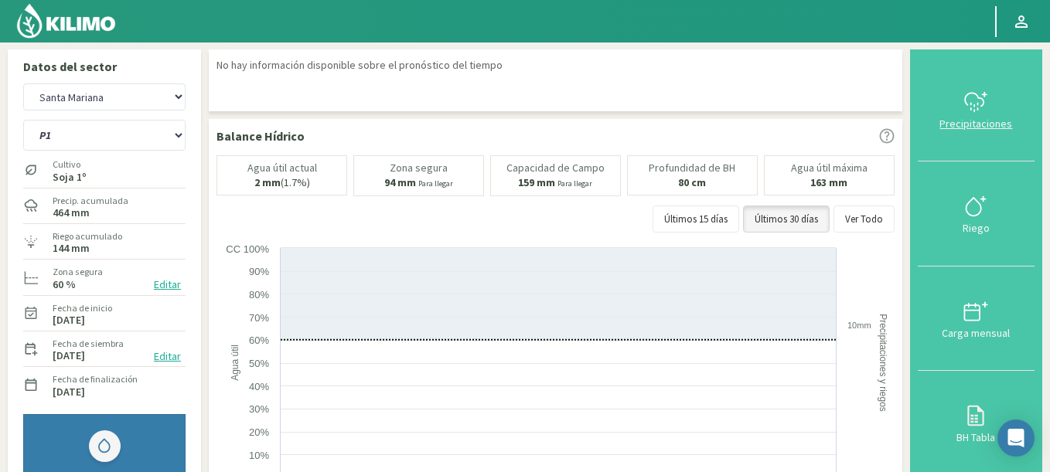
click at [983, 133] on button "Precipitaciones" at bounding box center [976, 109] width 117 height 104
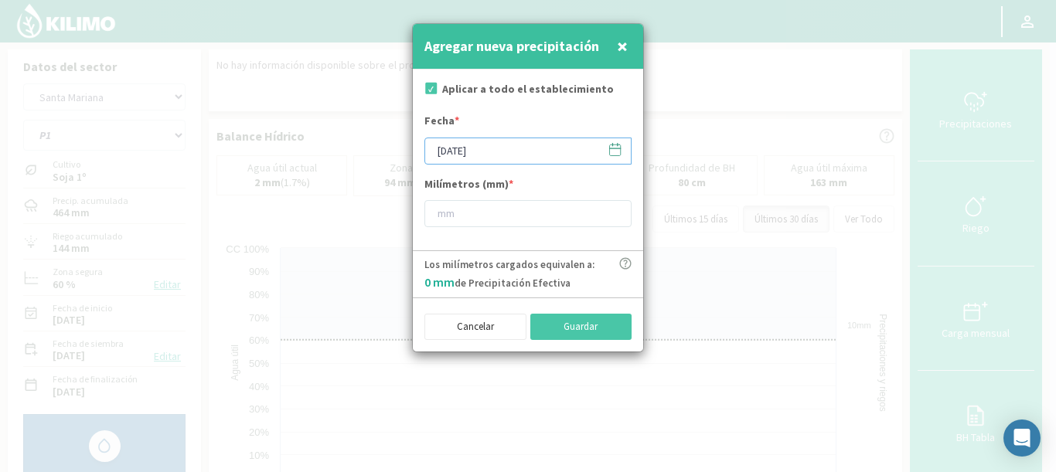
click at [622, 155] on input "[DATE]" at bounding box center [527, 151] width 207 height 27
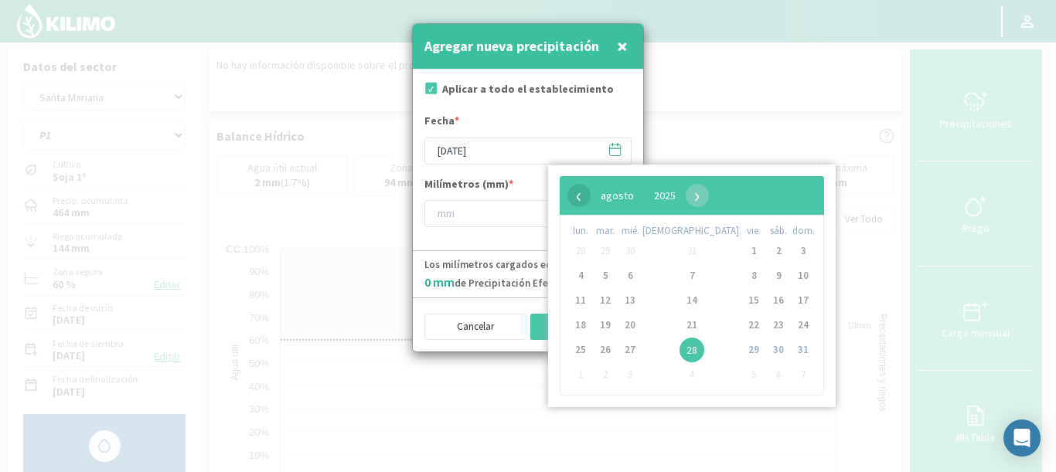
click at [577, 193] on span "‹" at bounding box center [579, 195] width 23 height 23
click at [575, 198] on span "‹" at bounding box center [579, 195] width 23 height 23
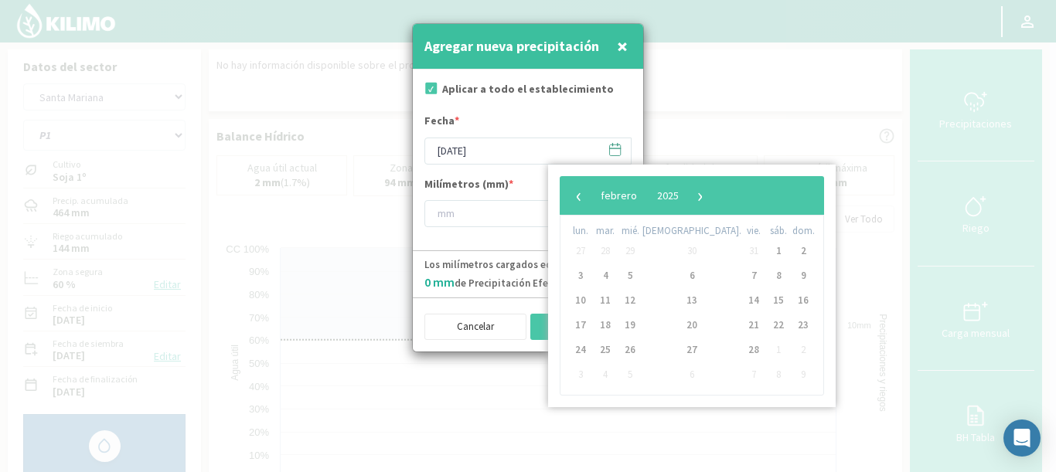
click at [575, 198] on span "‹" at bounding box center [579, 195] width 23 height 23
click at [704, 199] on span "›" at bounding box center [691, 195] width 23 height 23
click at [742, 302] on span "14" at bounding box center [754, 300] width 25 height 25
type input "[DATE]"
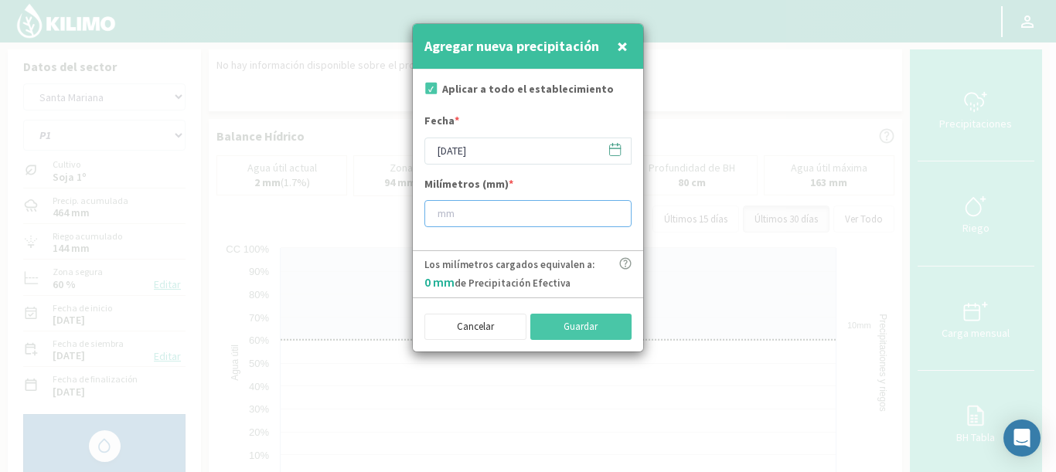
click at [483, 211] on input "number" at bounding box center [527, 213] width 207 height 27
type input "35"
click at [566, 331] on button "Guardar" at bounding box center [581, 327] width 102 height 26
type input "[DATE]"
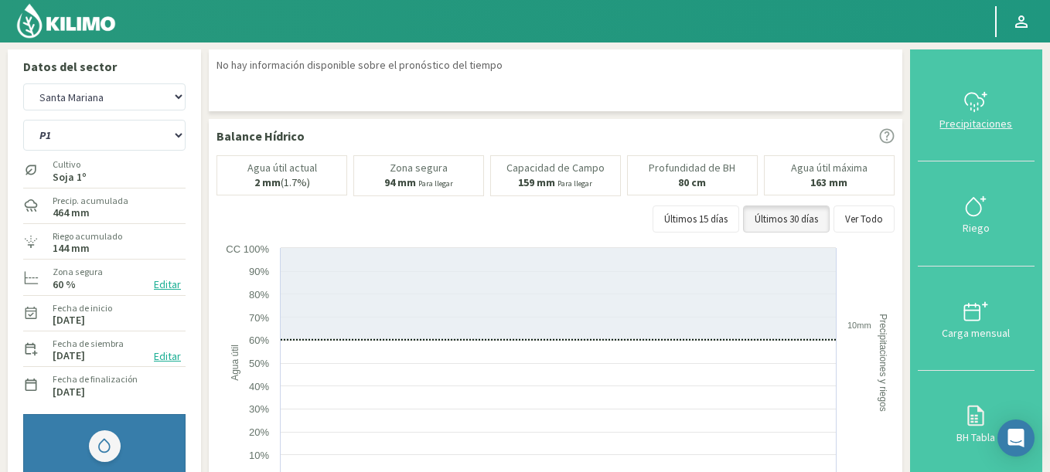
click at [977, 116] on svg-icon at bounding box center [975, 111] width 25 height 14
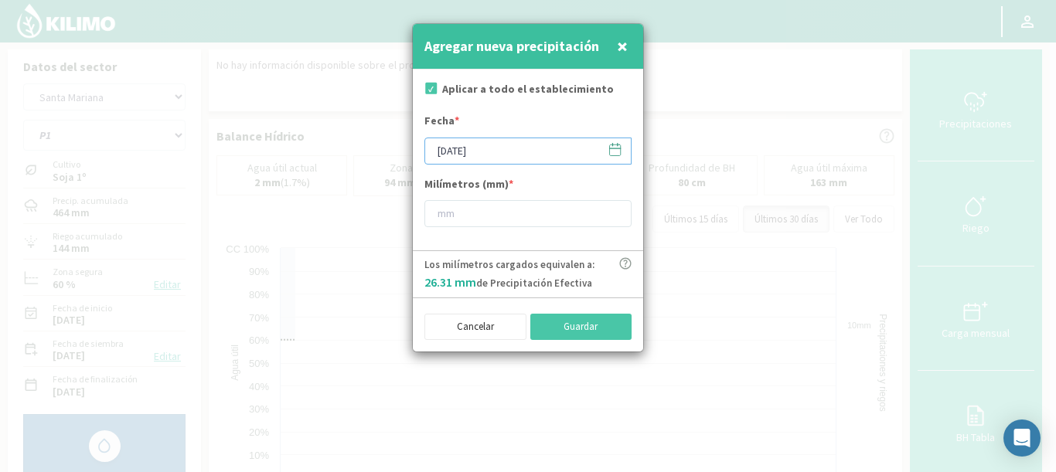
click at [470, 157] on input "[DATE]" at bounding box center [527, 151] width 207 height 27
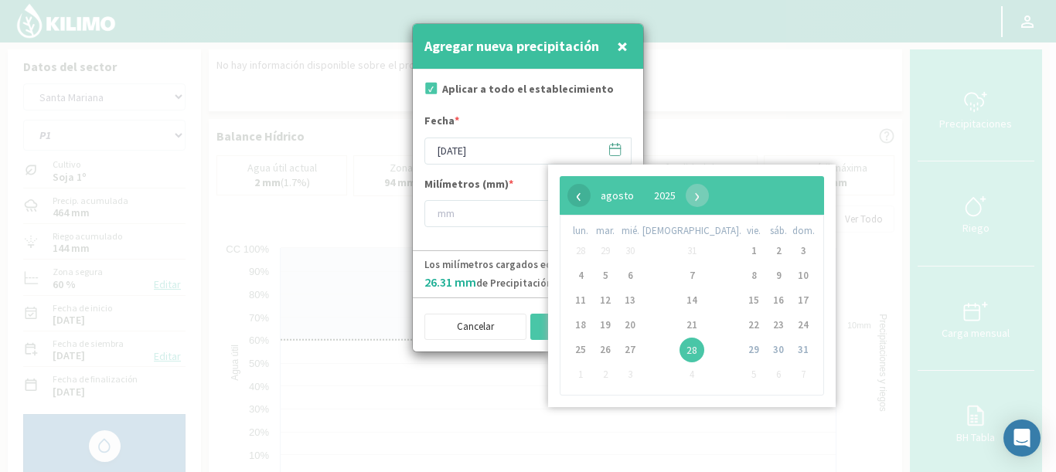
click at [578, 193] on span "‹" at bounding box center [579, 195] width 23 height 23
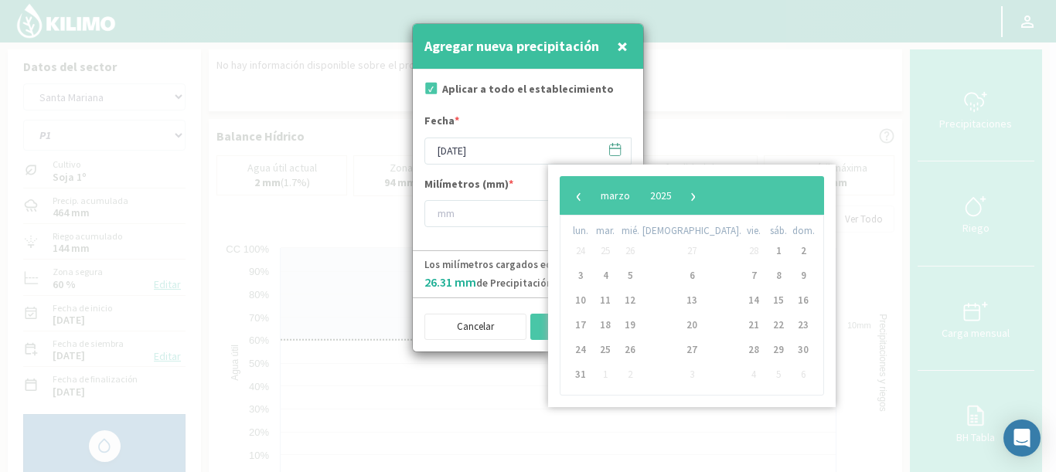
click at [578, 193] on span "‹" at bounding box center [579, 195] width 23 height 23
click at [766, 302] on span "15" at bounding box center [778, 300] width 25 height 25
type input "[DATE]"
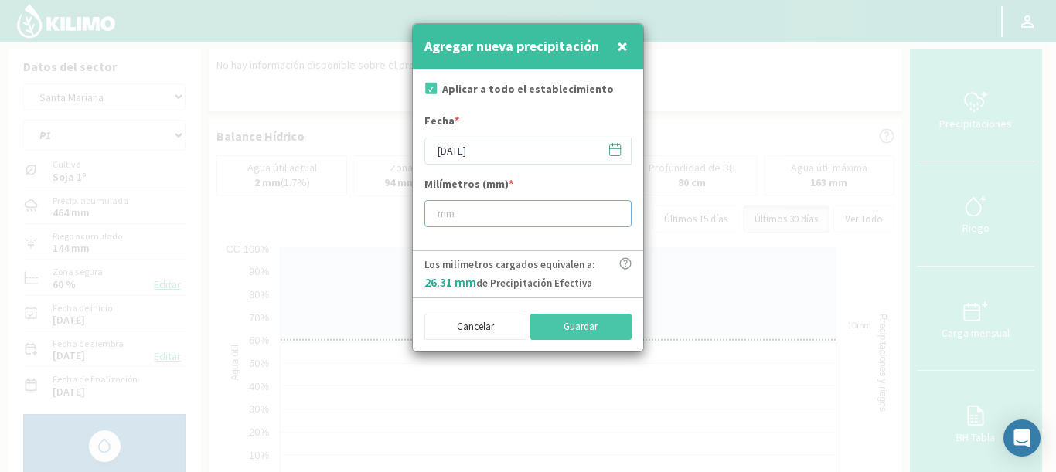
click at [459, 206] on input "number" at bounding box center [527, 213] width 207 height 27
type input "16"
click at [582, 326] on button "Guardar" at bounding box center [581, 327] width 102 height 26
type input "[DATE]"
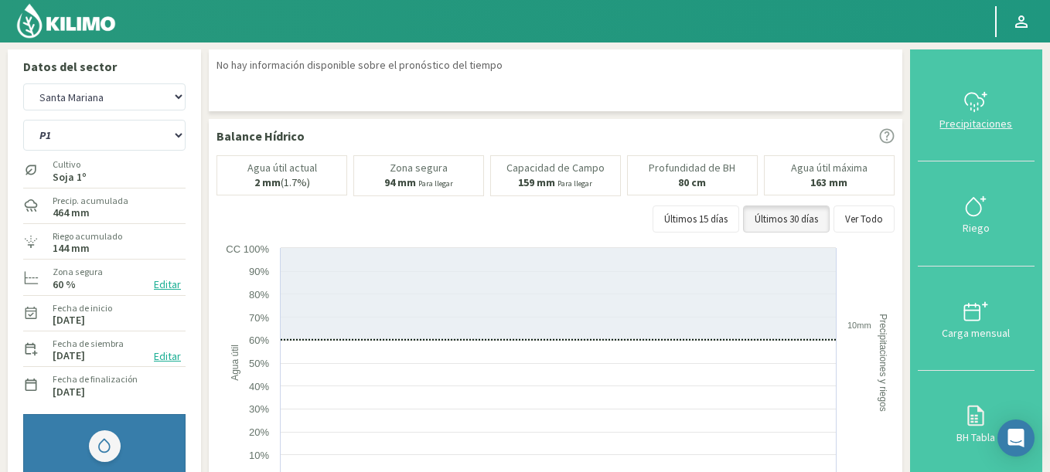
click at [962, 118] on div "Precipitaciones" at bounding box center [975, 123] width 107 height 11
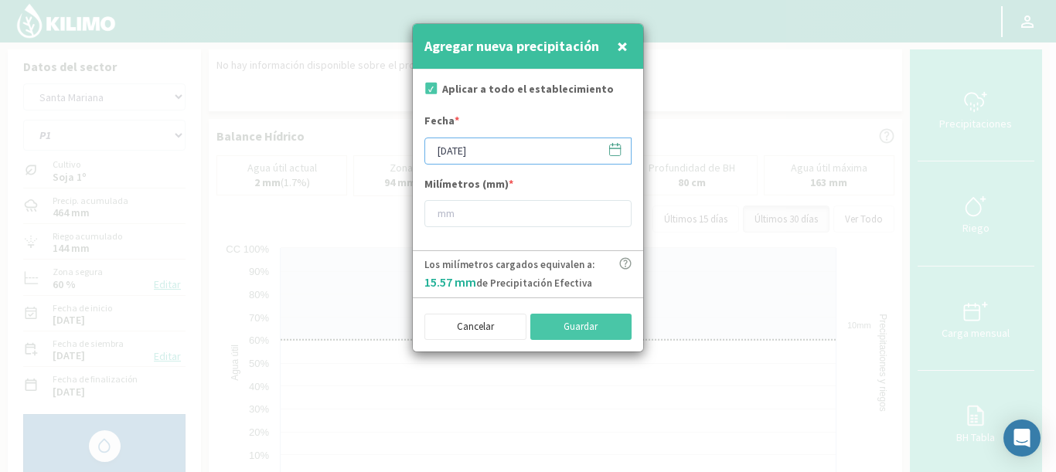
click at [503, 155] on input "[DATE]" at bounding box center [527, 151] width 207 height 27
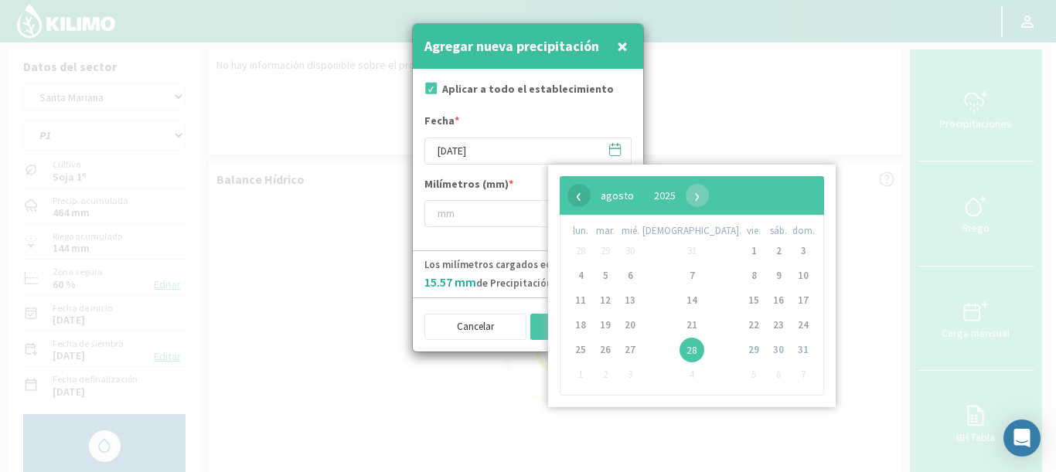
click at [585, 195] on span "‹" at bounding box center [579, 195] width 23 height 23
click at [742, 332] on span "21" at bounding box center [754, 325] width 25 height 25
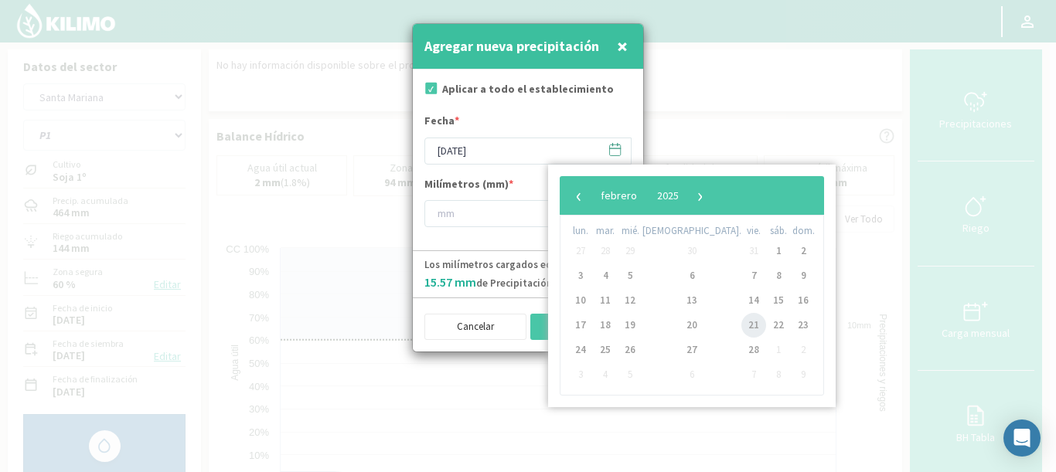
type input "[DATE]"
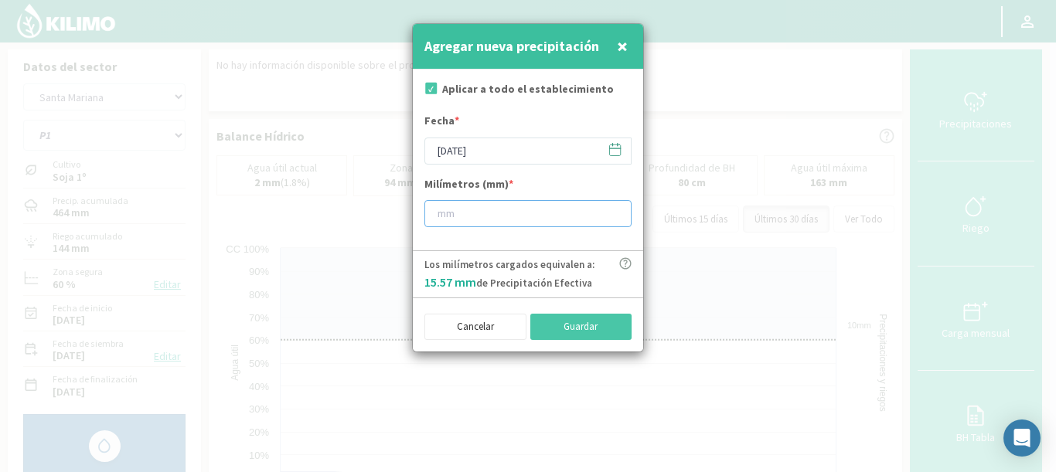
click at [493, 219] on input "number" at bounding box center [527, 213] width 207 height 27
type input "112"
click at [561, 329] on button "Guardar" at bounding box center [581, 327] width 102 height 26
type input "[DATE]"
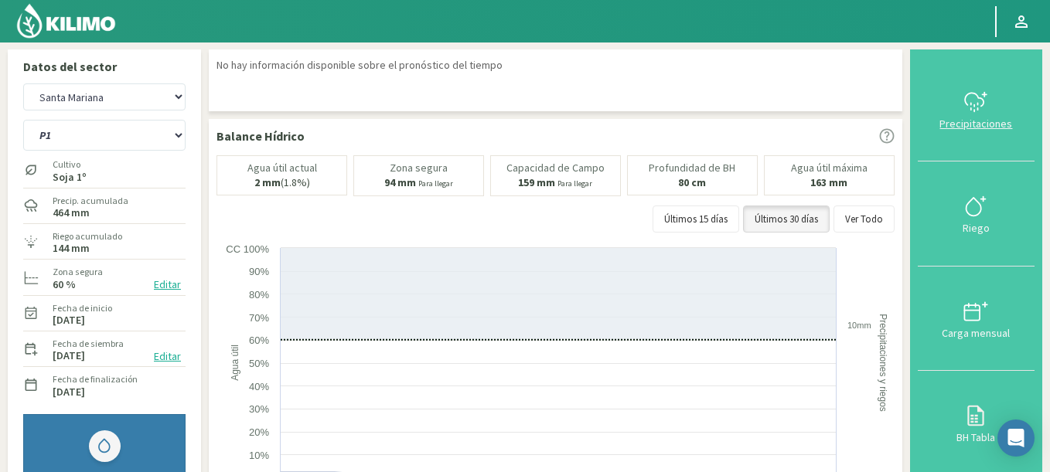
click at [982, 114] on icon at bounding box center [975, 102] width 25 height 25
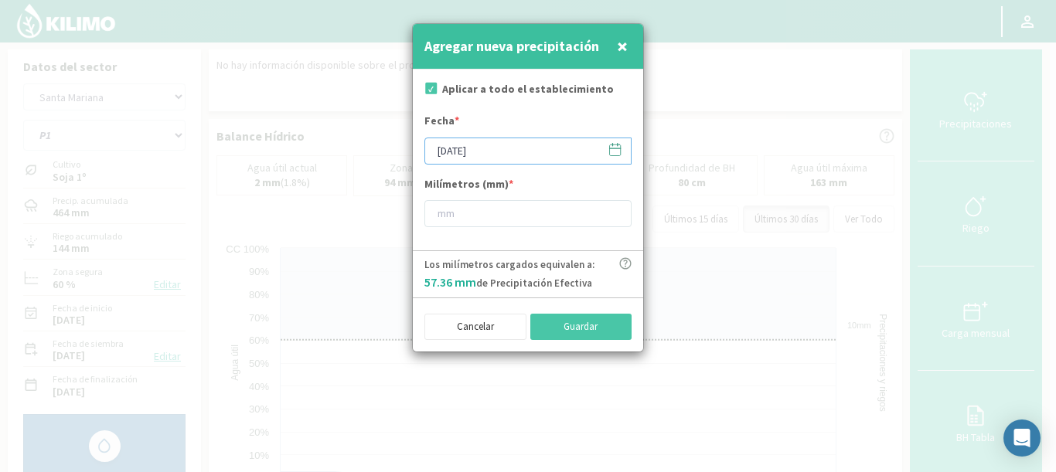
click at [510, 150] on input "[DATE]" at bounding box center [527, 151] width 207 height 27
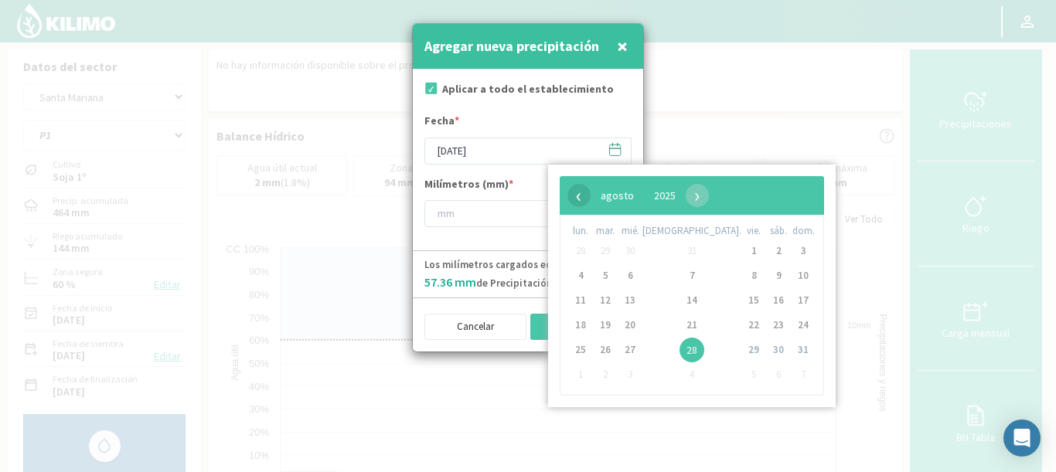
click at [577, 190] on span "‹" at bounding box center [579, 195] width 23 height 23
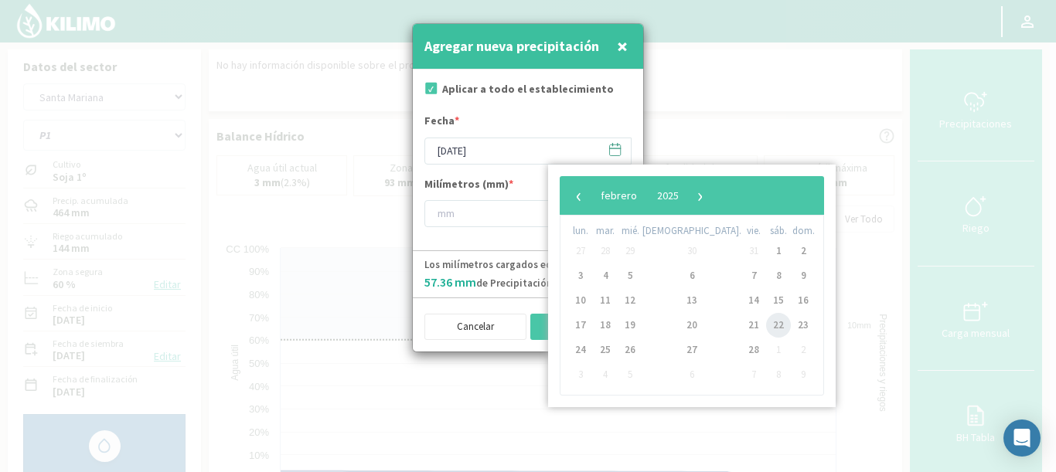
drag, startPoint x: 722, startPoint y: 329, endPoint x: 595, endPoint y: 290, distance: 132.6
click at [766, 329] on span "22" at bounding box center [778, 325] width 25 height 25
type input "[DATE]"
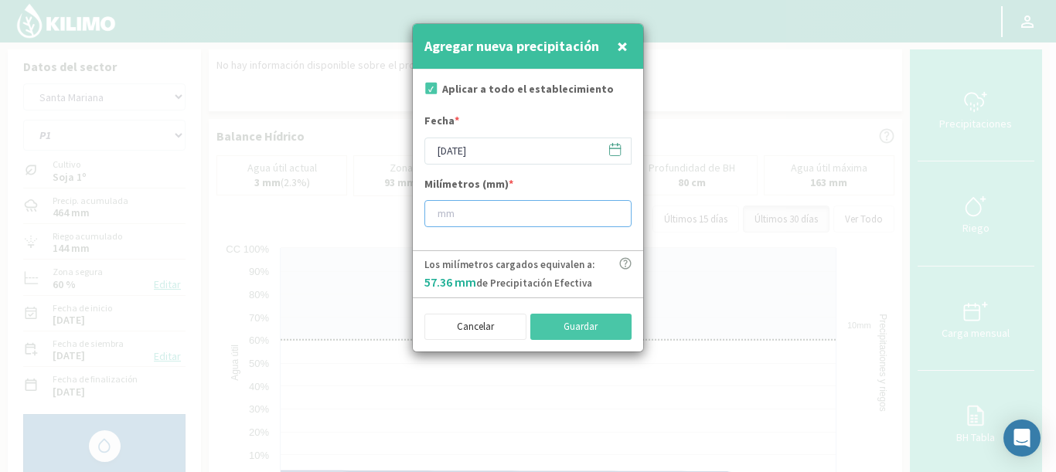
click at [451, 213] on input "number" at bounding box center [527, 213] width 207 height 27
type input "10"
click at [602, 330] on button "Guardar" at bounding box center [581, 327] width 102 height 26
type input "[DATE]"
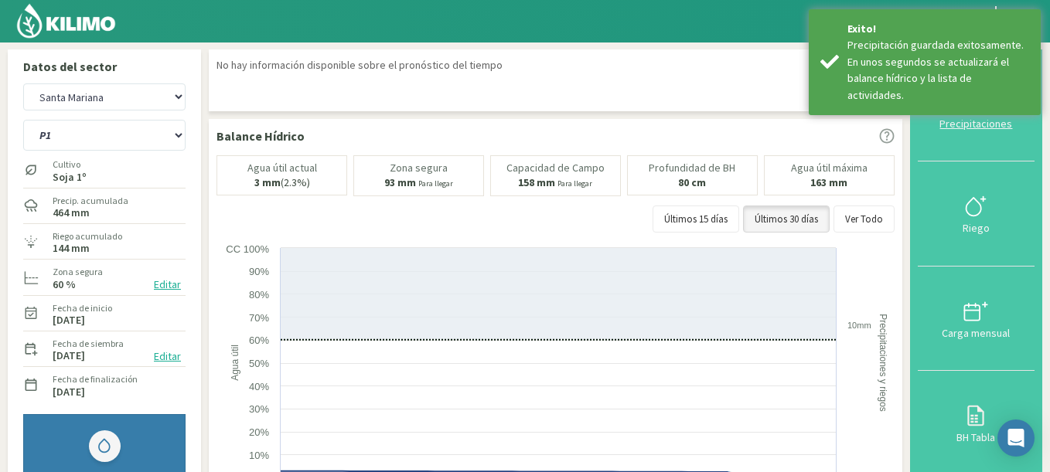
click at [956, 116] on button "Precipitaciones" at bounding box center [976, 109] width 117 height 104
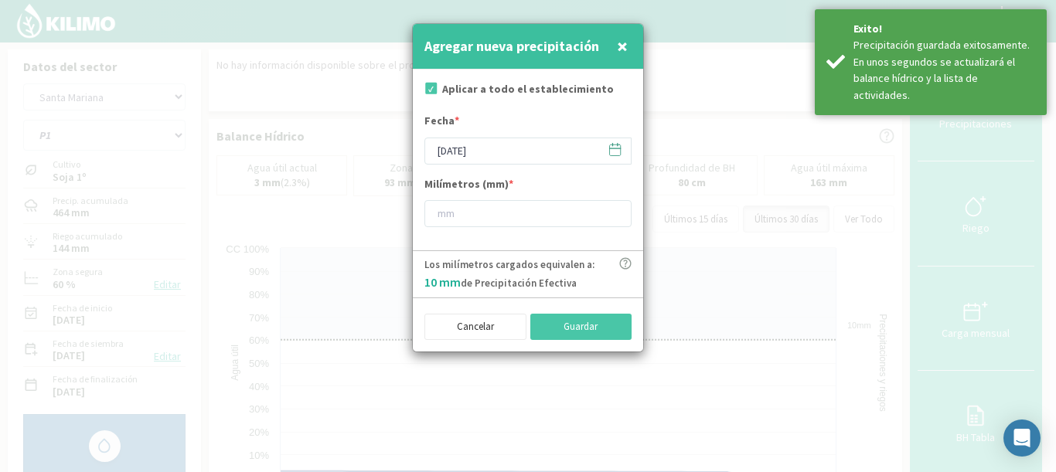
click at [617, 148] on icon at bounding box center [615, 148] width 11 height 0
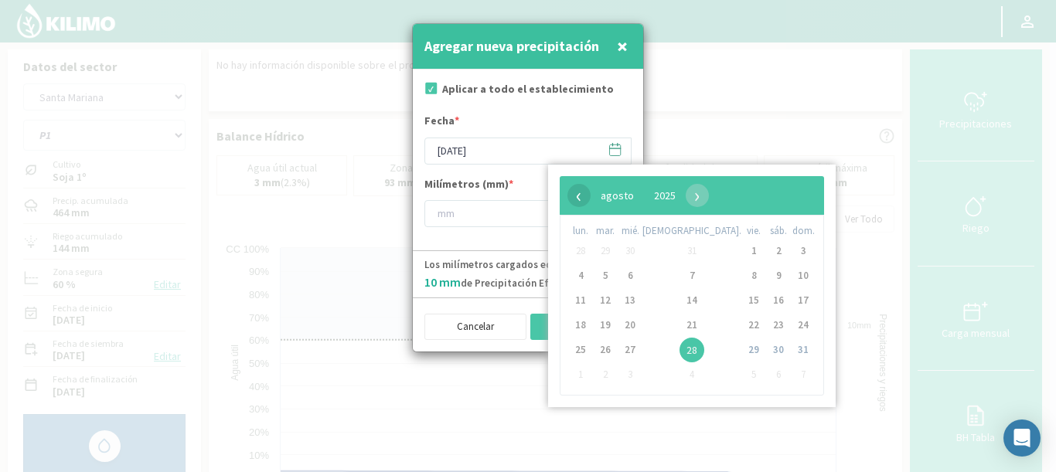
click at [576, 197] on span "‹" at bounding box center [579, 195] width 23 height 23
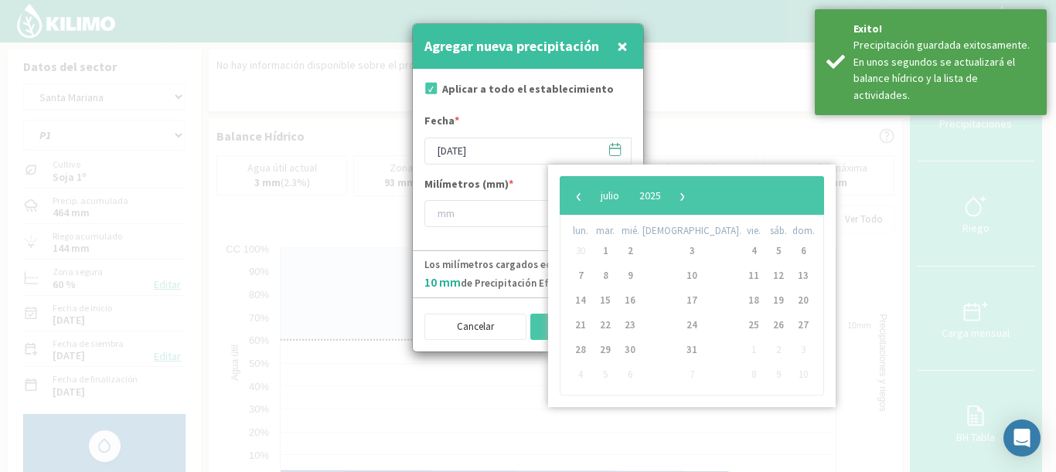
click at [576, 197] on span "‹" at bounding box center [579, 195] width 23 height 23
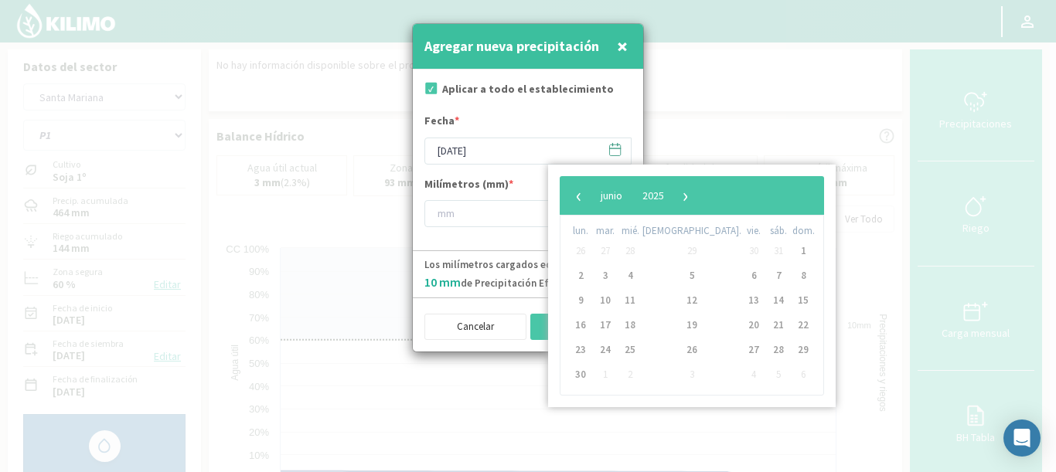
click at [576, 197] on span "‹" at bounding box center [579, 195] width 23 height 23
click at [766, 254] on span "1" at bounding box center [778, 251] width 25 height 25
type input "[DATE]"
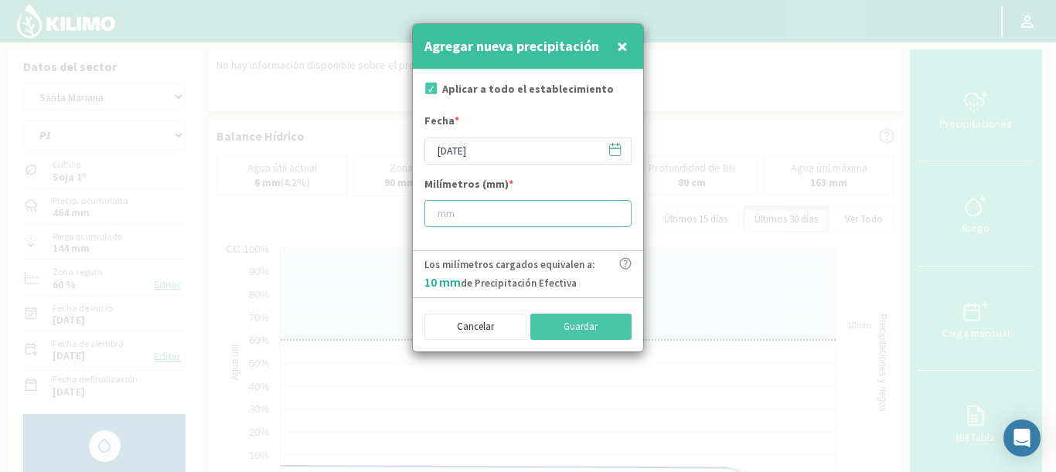
click at [456, 216] on input "number" at bounding box center [527, 213] width 207 height 27
type input "75"
click at [584, 328] on button "Guardar" at bounding box center [581, 327] width 102 height 26
type input "[DATE]"
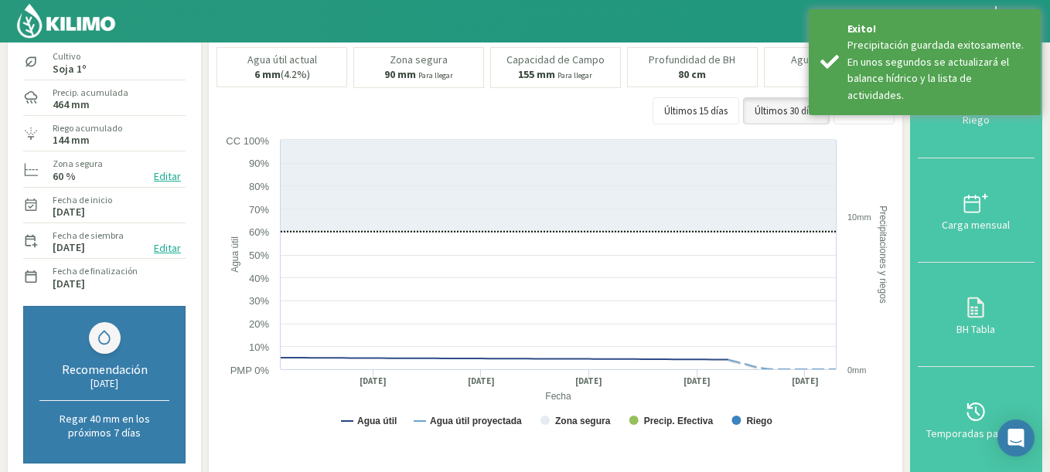
scroll to position [93, 0]
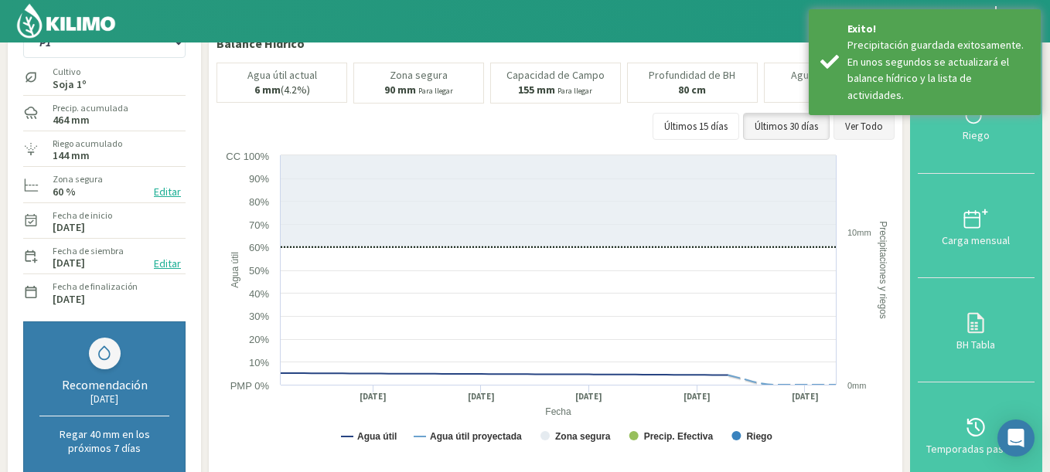
click at [869, 122] on button "Ver Todo" at bounding box center [864, 127] width 61 height 28
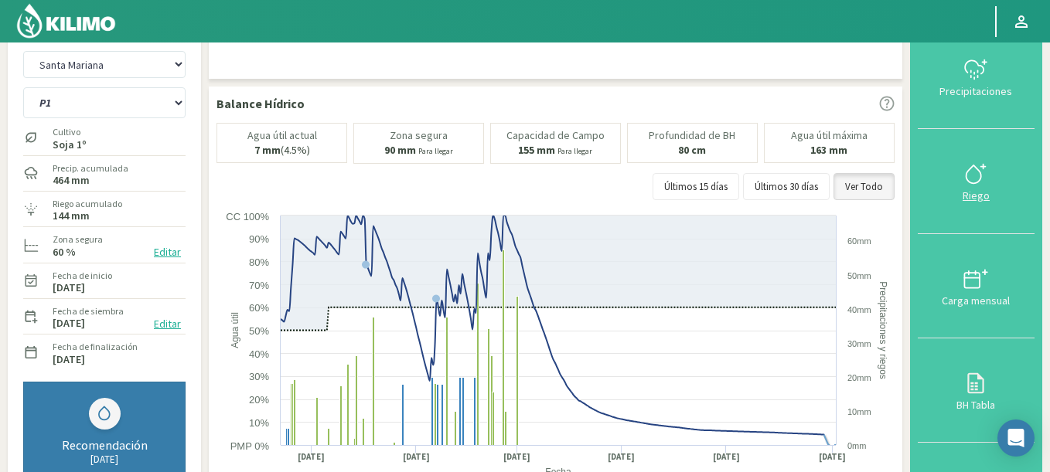
scroll to position [0, 0]
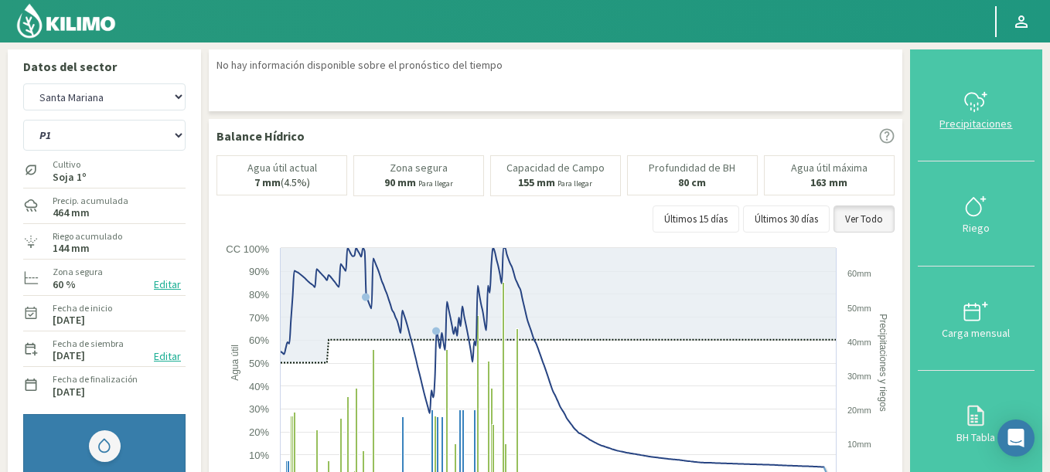
click at [977, 103] on icon at bounding box center [975, 102] width 25 height 25
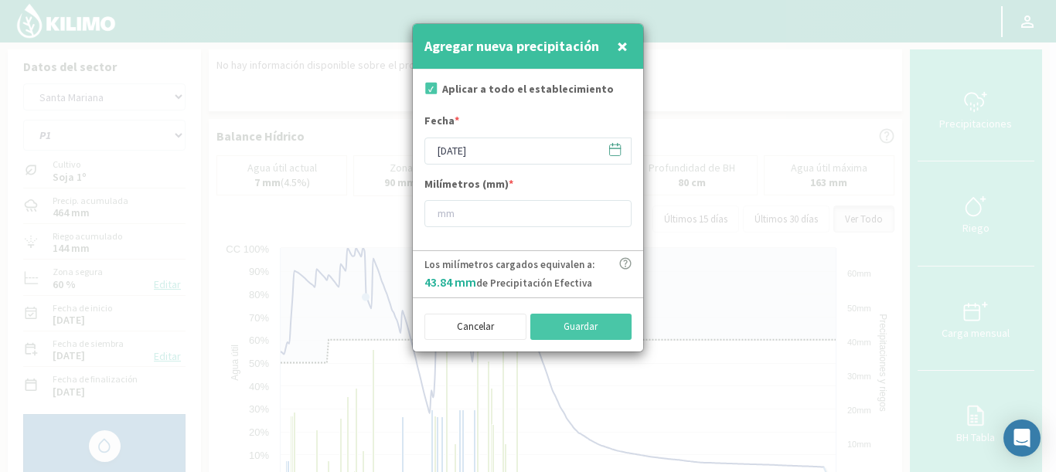
click at [616, 148] on icon at bounding box center [615, 148] width 11 height 0
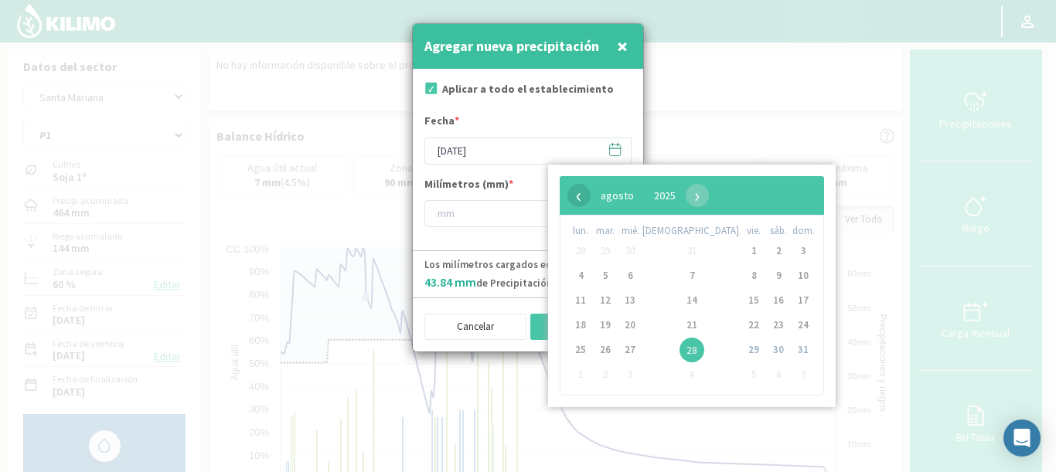
click at [580, 202] on span "‹" at bounding box center [579, 195] width 23 height 23
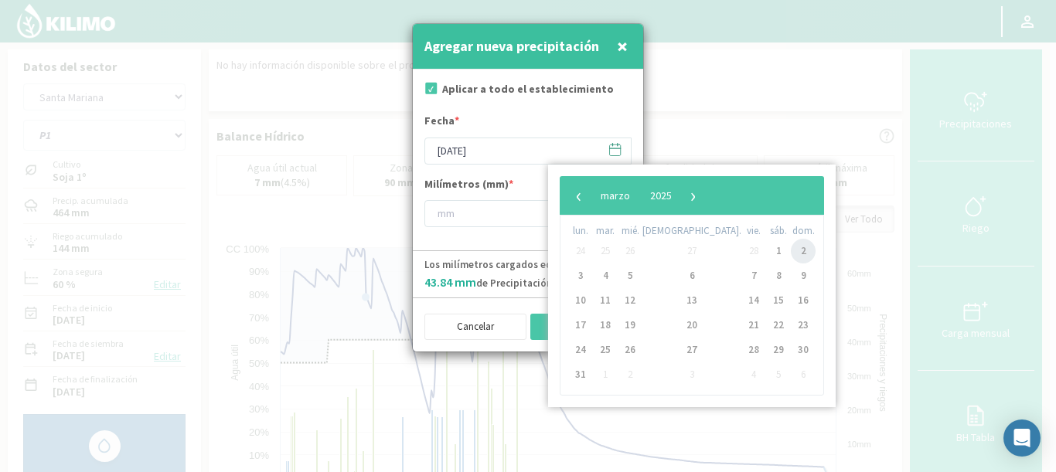
click at [791, 254] on span "2" at bounding box center [803, 251] width 25 height 25
type input "[DATE]"
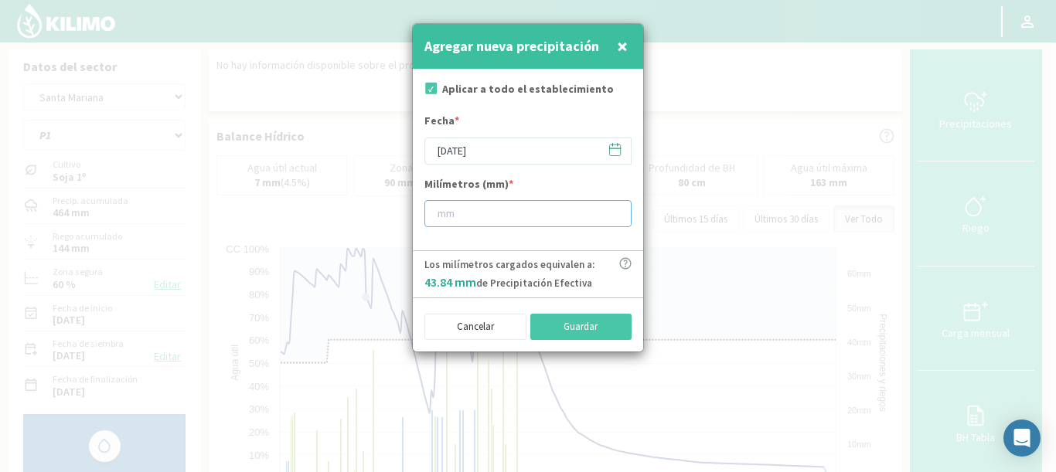
click at [476, 220] on input "number" at bounding box center [527, 213] width 207 height 27
type input "5"
click at [551, 325] on button "Guardar" at bounding box center [581, 327] width 102 height 26
type input "[DATE]"
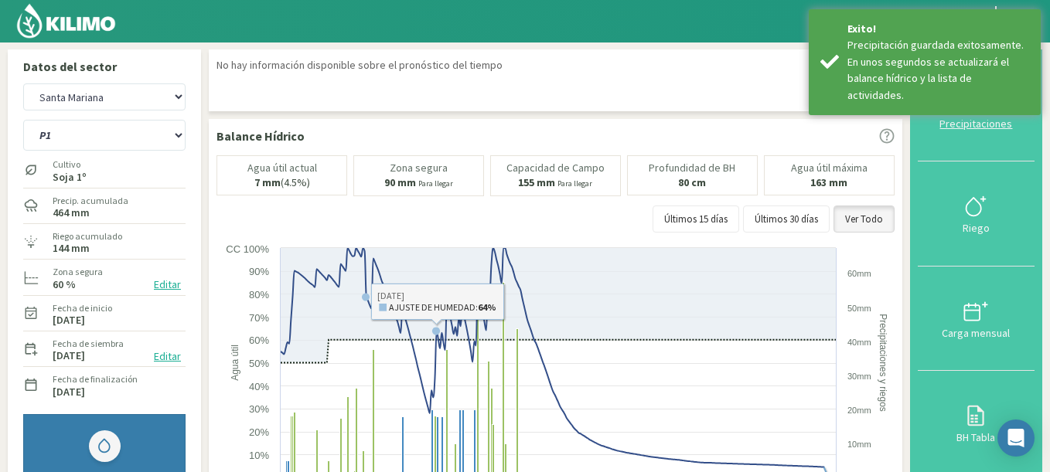
click at [953, 120] on div "Precipitaciones" at bounding box center [975, 123] width 107 height 11
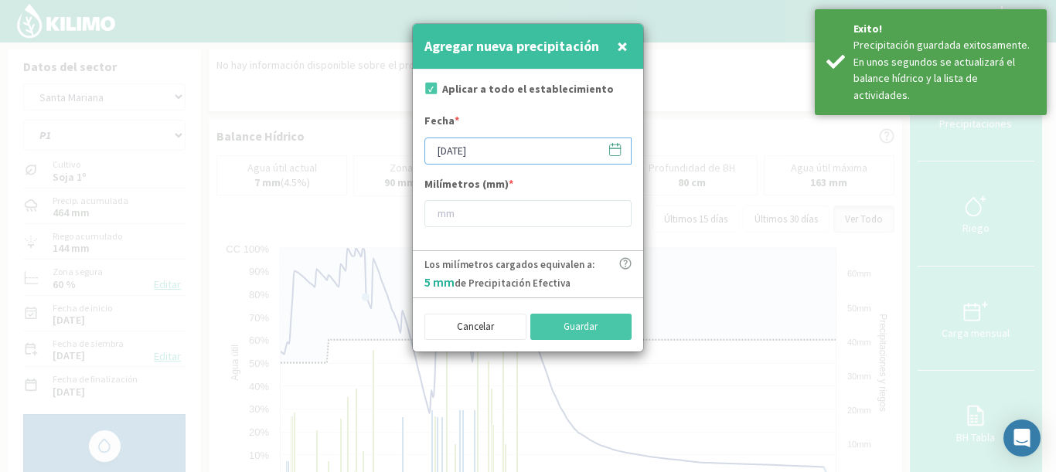
click at [467, 147] on input "[DATE]" at bounding box center [527, 151] width 207 height 27
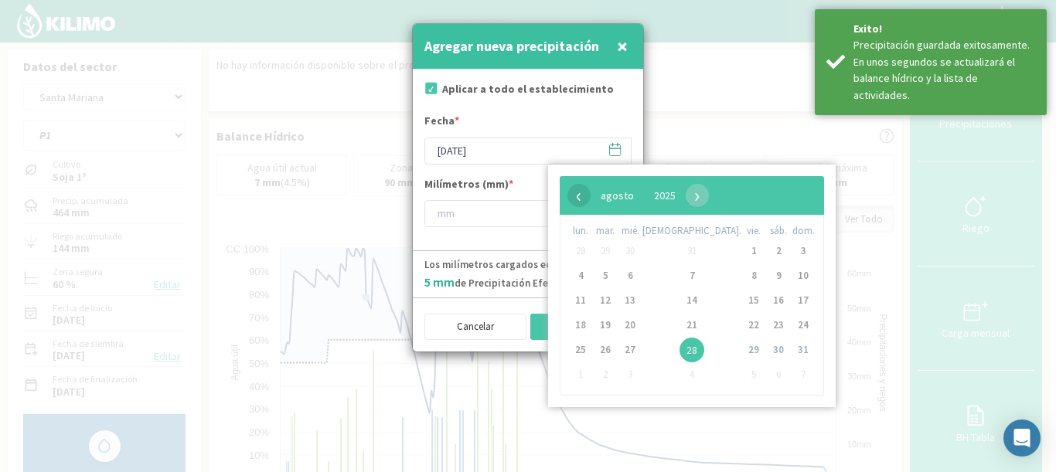
click at [575, 194] on span "‹" at bounding box center [579, 195] width 23 height 23
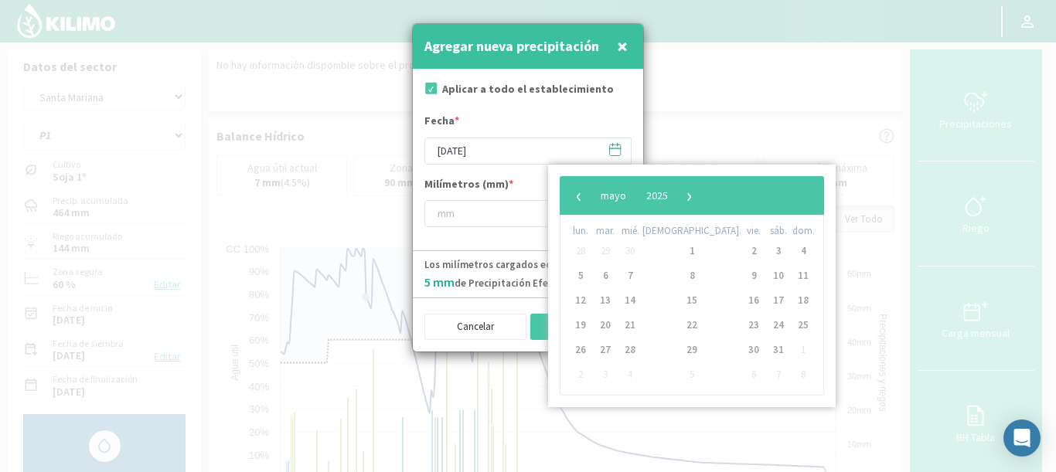
click at [575, 194] on span "‹" at bounding box center [579, 195] width 23 height 23
click at [576, 276] on span "3" at bounding box center [580, 276] width 25 height 25
type input "[DATE]"
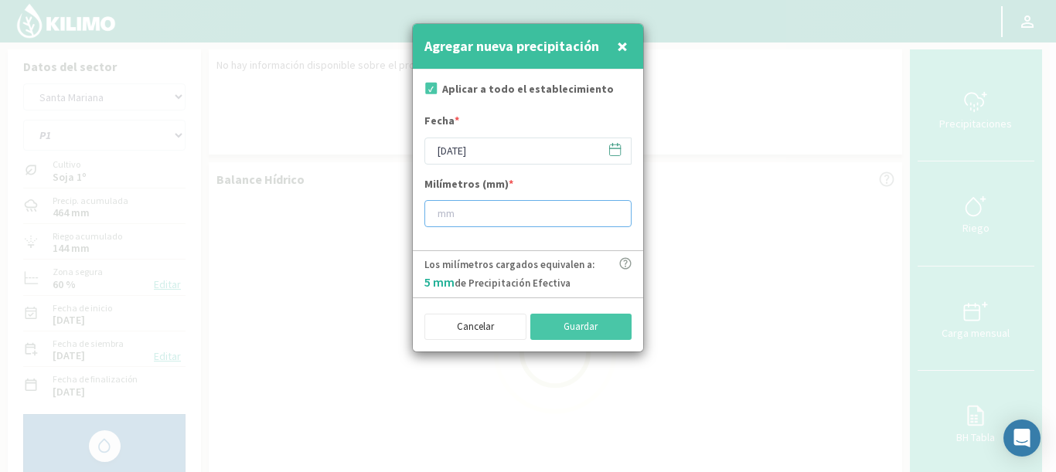
click at [469, 221] on input "number" at bounding box center [527, 213] width 207 height 27
type input "40"
click at [564, 330] on button "Guardar" at bounding box center [581, 327] width 102 height 26
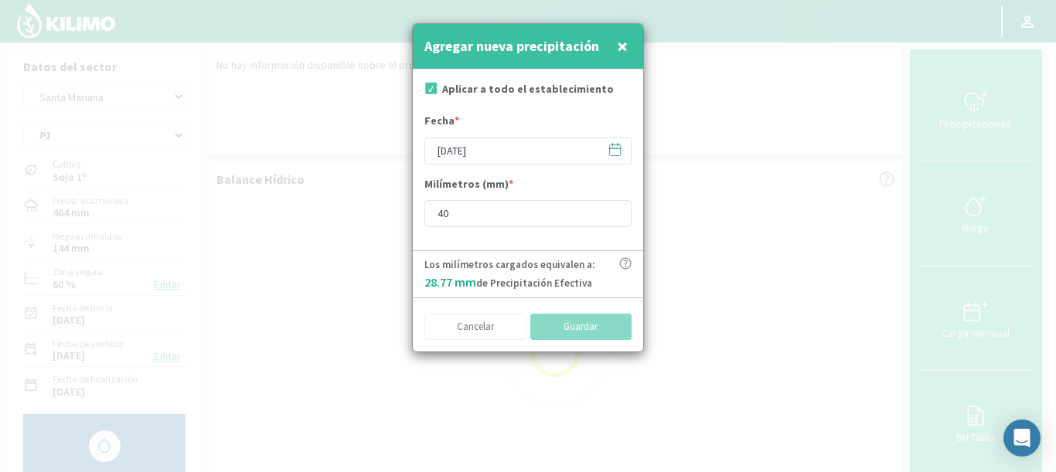
type input "[DATE]"
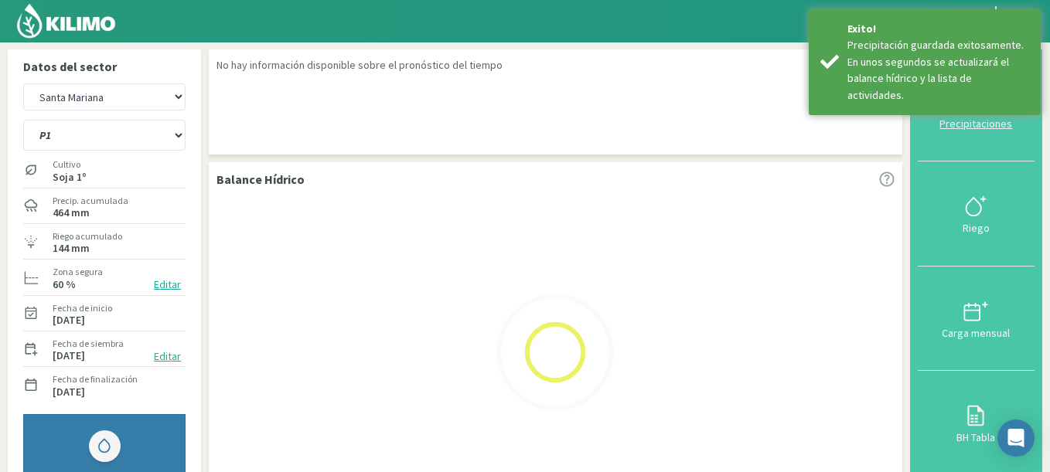
click at [964, 125] on div "Precipitaciones" at bounding box center [975, 123] width 107 height 11
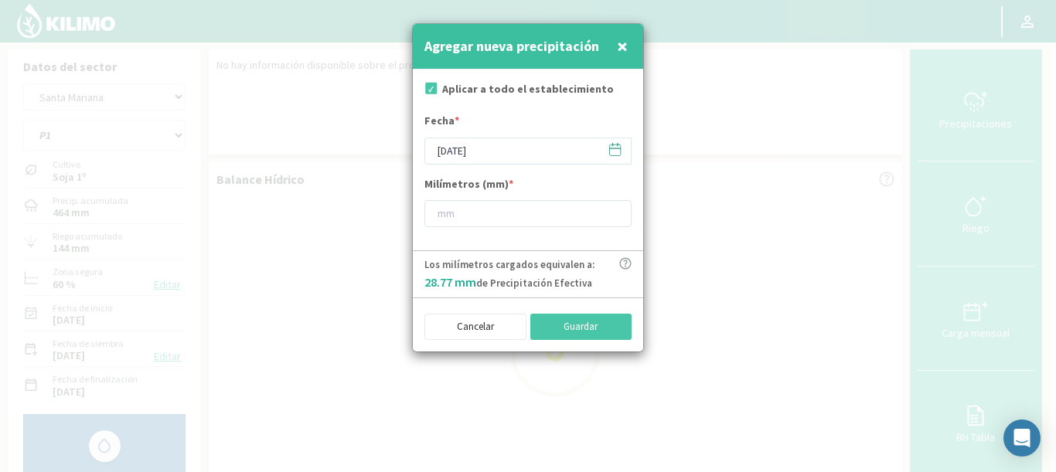
click at [616, 156] on icon at bounding box center [615, 149] width 15 height 15
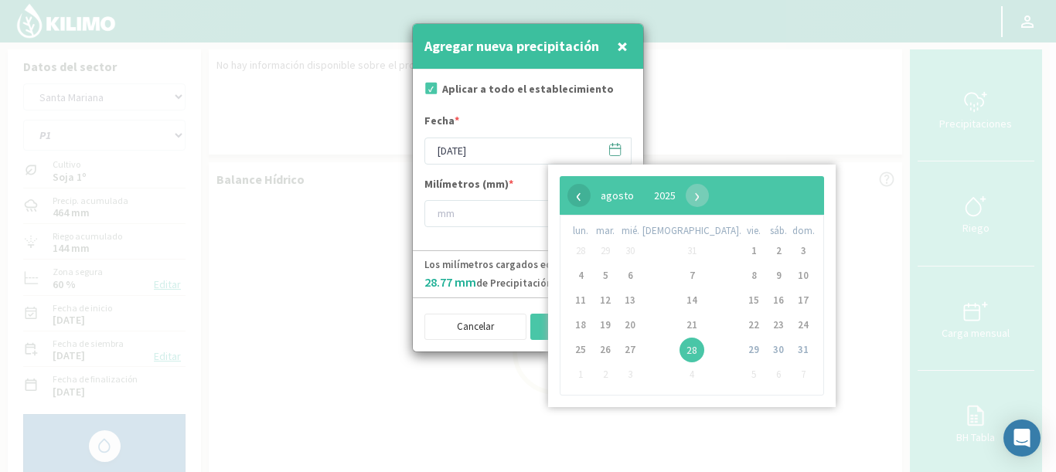
click at [574, 195] on span "‹" at bounding box center [579, 195] width 23 height 23
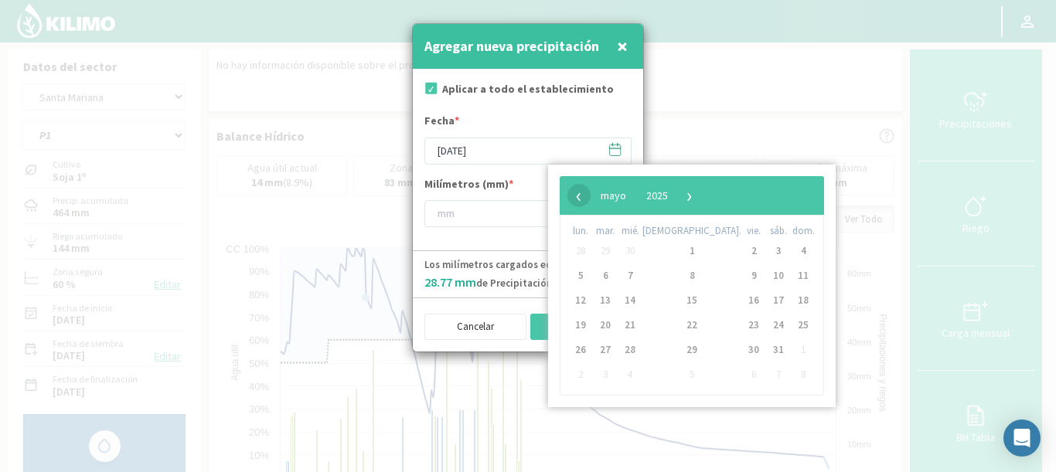
click at [577, 206] on span "‹" at bounding box center [579, 195] width 23 height 23
drag, startPoint x: 719, startPoint y: 279, endPoint x: 670, endPoint y: 274, distance: 49.7
click at [766, 279] on span "8" at bounding box center [778, 276] width 25 height 25
type input "[DATE]"
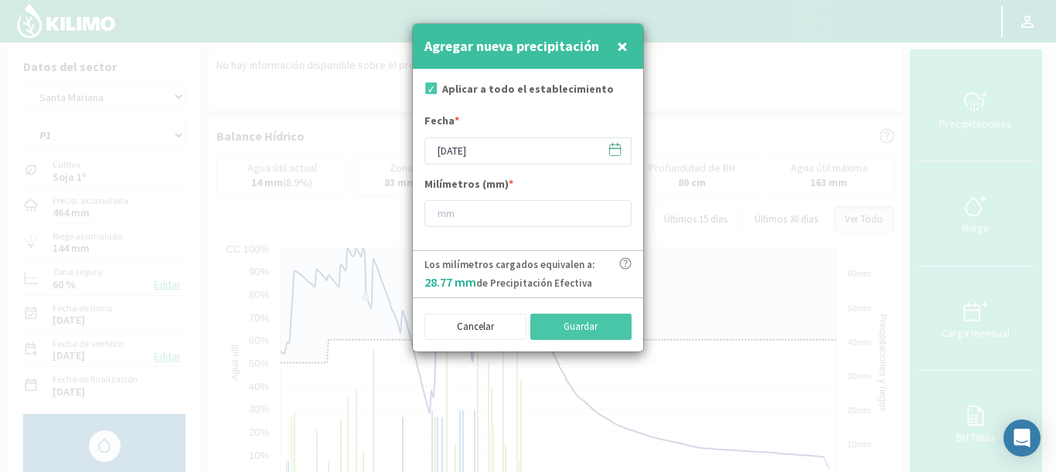
click at [486, 228] on form "Aplicar a todo el establecimiento Fecha * [DATE] Milímetros (mm) *" at bounding box center [528, 160] width 230 height 181
click at [478, 226] on input "number" at bounding box center [527, 213] width 207 height 27
type input "26"
click at [575, 326] on button "Guardar" at bounding box center [581, 327] width 102 height 26
type input "[DATE]"
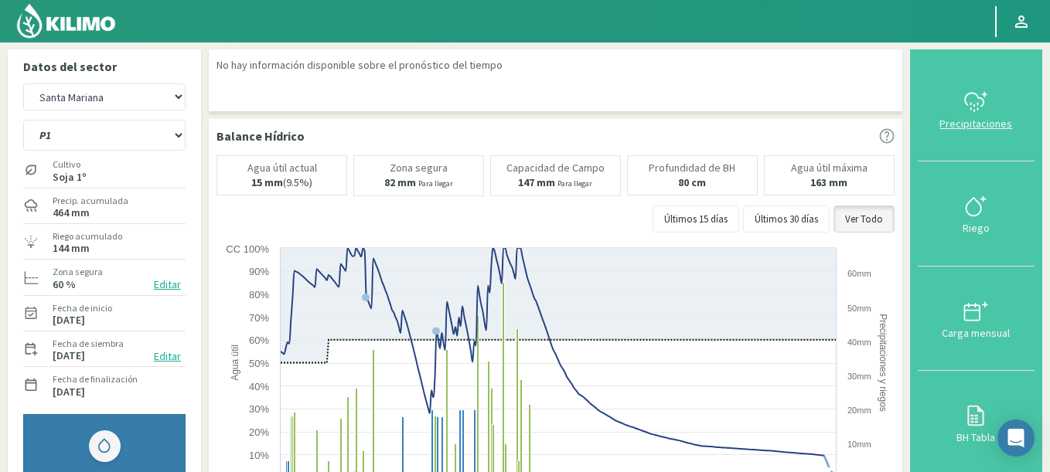
click at [977, 104] on icon at bounding box center [975, 102] width 25 height 25
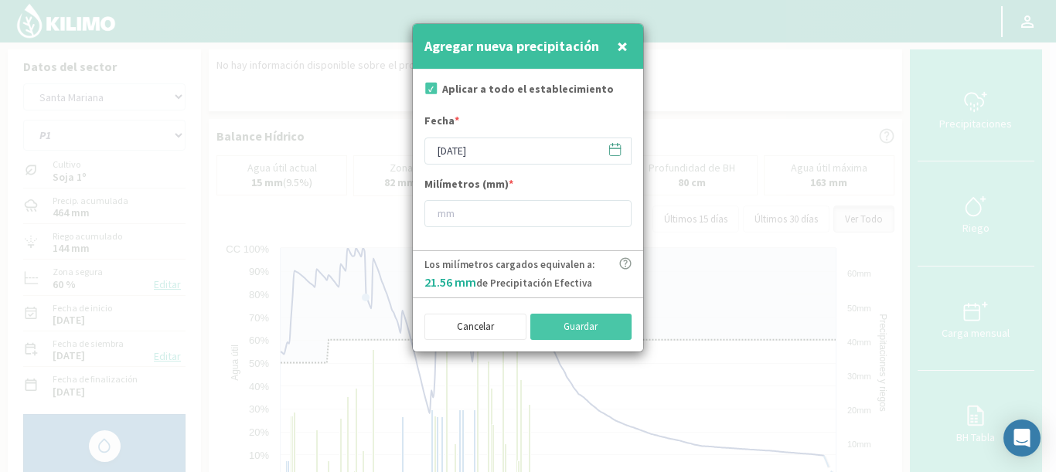
click at [602, 155] on span at bounding box center [607, 150] width 25 height 24
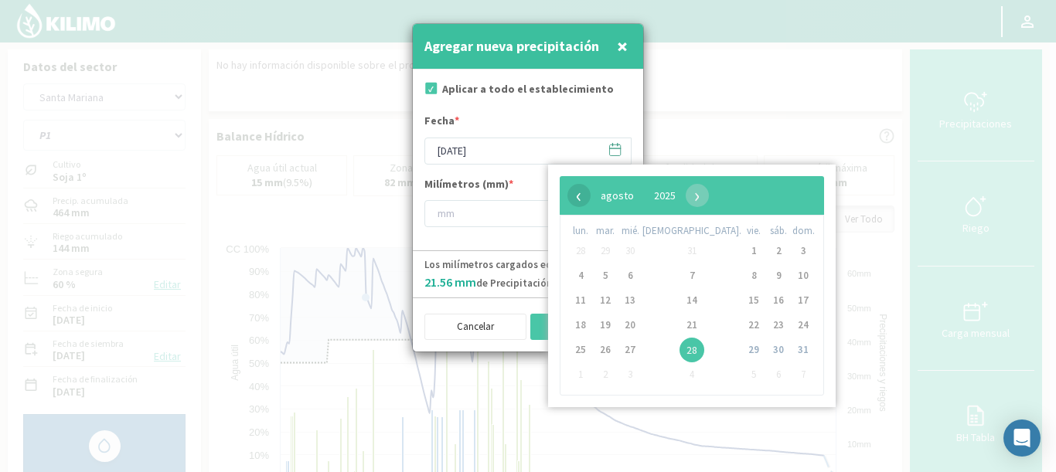
click at [582, 197] on span "‹" at bounding box center [579, 195] width 23 height 23
click at [581, 300] on span "10" at bounding box center [580, 300] width 25 height 25
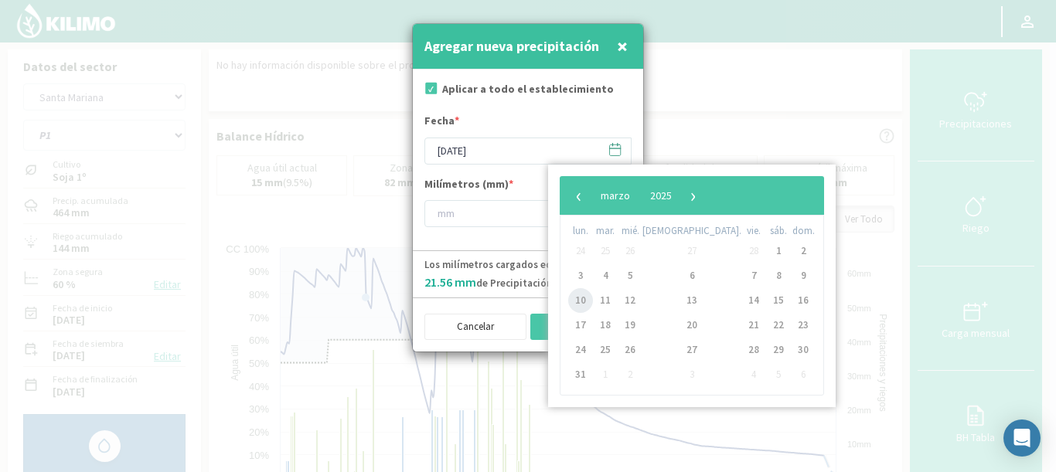
type input "[DATE]"
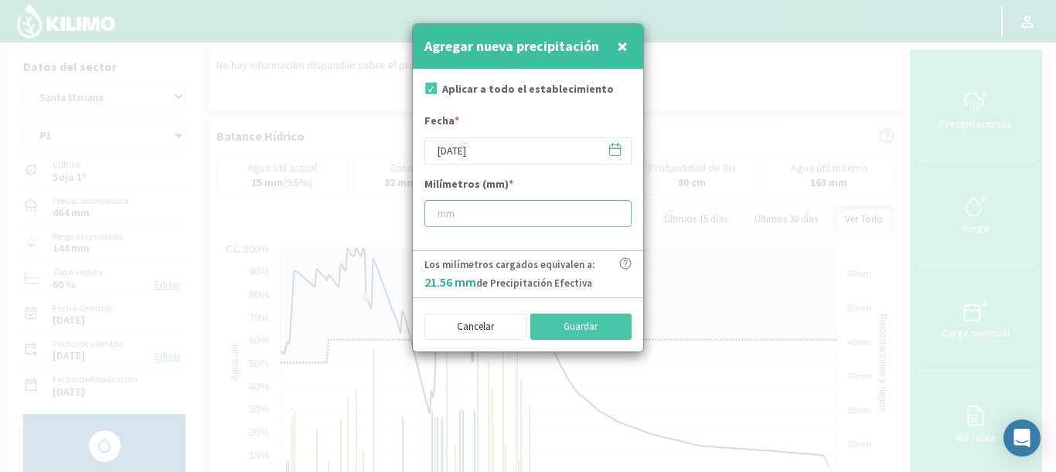
click at [471, 212] on input "number" at bounding box center [527, 213] width 207 height 27
type input "3"
click at [578, 329] on button "Guardar" at bounding box center [581, 327] width 102 height 26
type input "[DATE]"
